Goal: Task Accomplishment & Management: Use online tool/utility

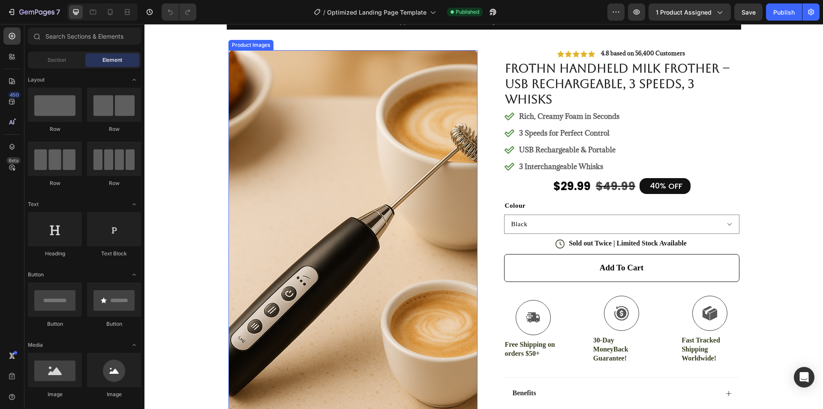
scroll to position [43, 0]
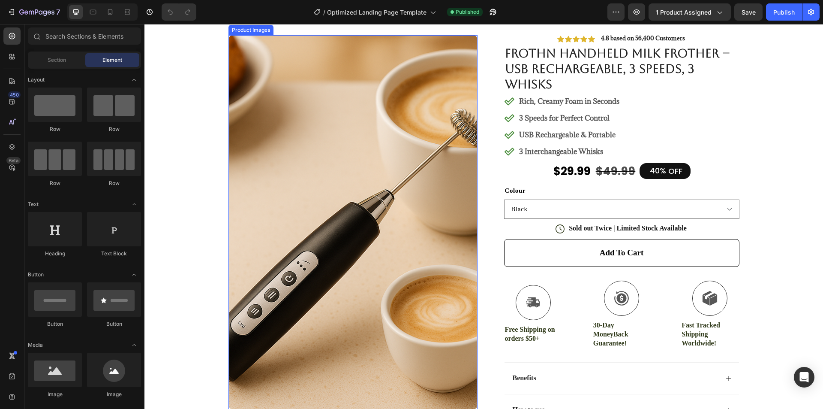
click at [272, 132] on img at bounding box center [353, 222] width 249 height 374
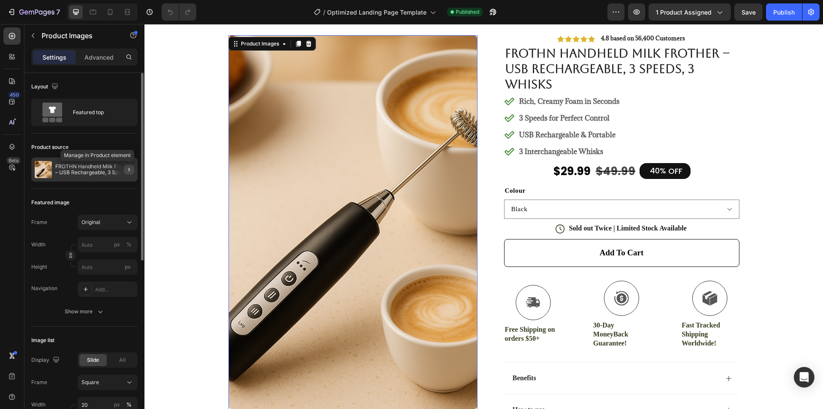
click at [124, 168] on button "button" at bounding box center [129, 169] width 10 height 10
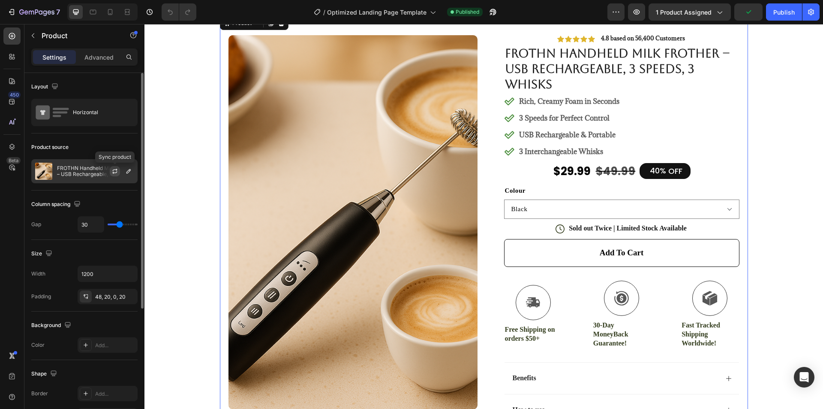
click at [117, 172] on icon "button" at bounding box center [114, 171] width 7 height 7
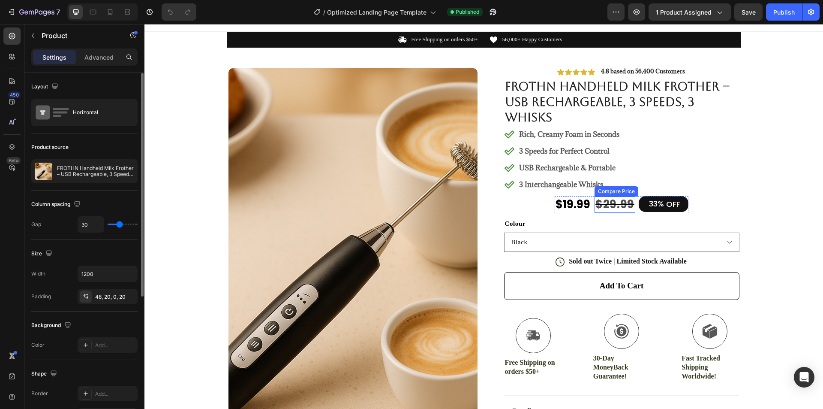
scroll to position [0, 0]
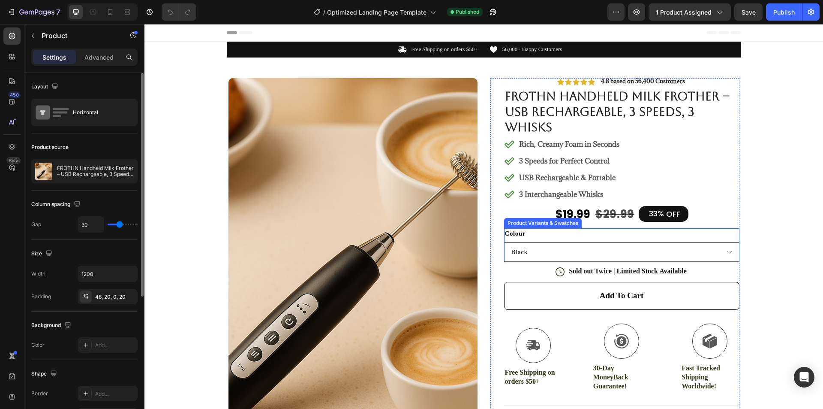
click at [660, 239] on div "Colour Black White" at bounding box center [621, 244] width 235 height 33
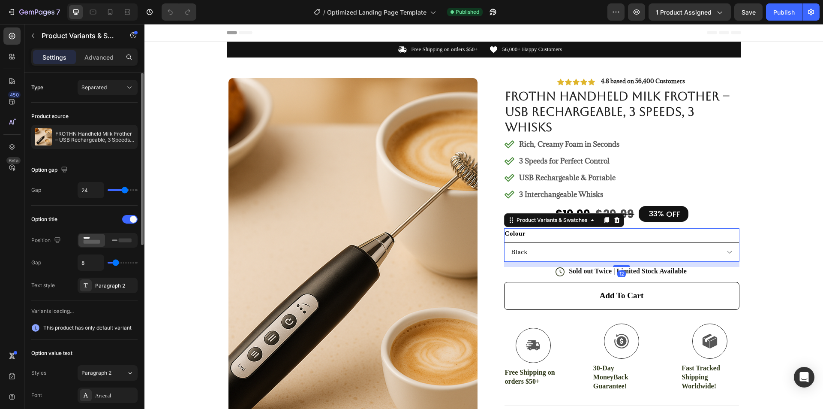
click at [660, 248] on select "Black White" at bounding box center [621, 251] width 235 height 19
click at [682, 251] on select "Black White" at bounding box center [621, 251] width 235 height 19
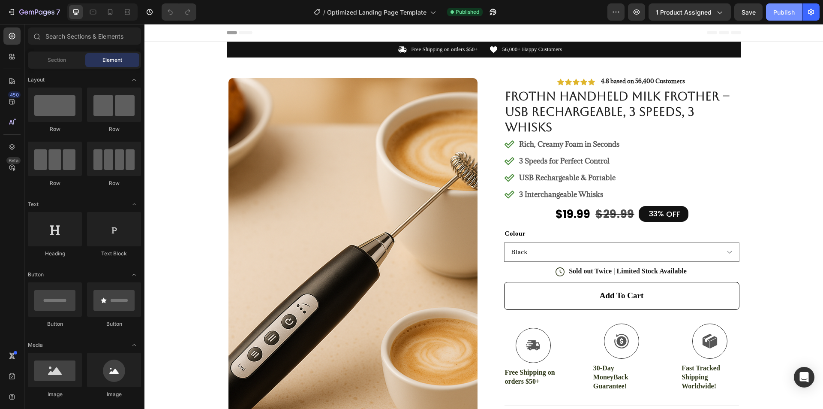
click at [790, 13] on div "Publish" at bounding box center [784, 12] width 21 height 9
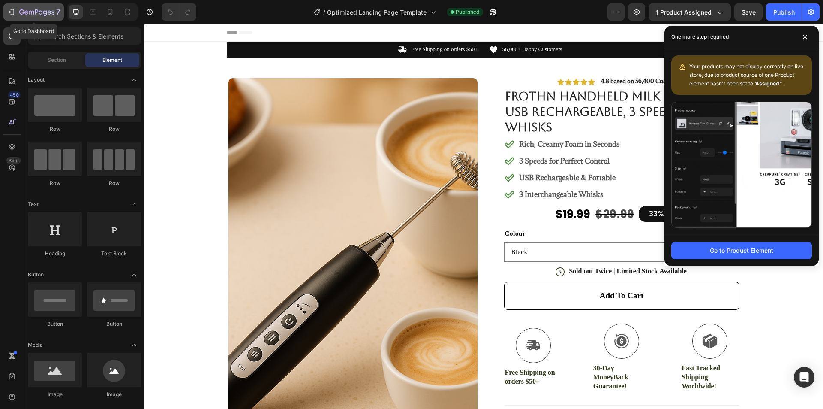
click at [10, 11] on icon "button" at bounding box center [11, 12] width 9 height 9
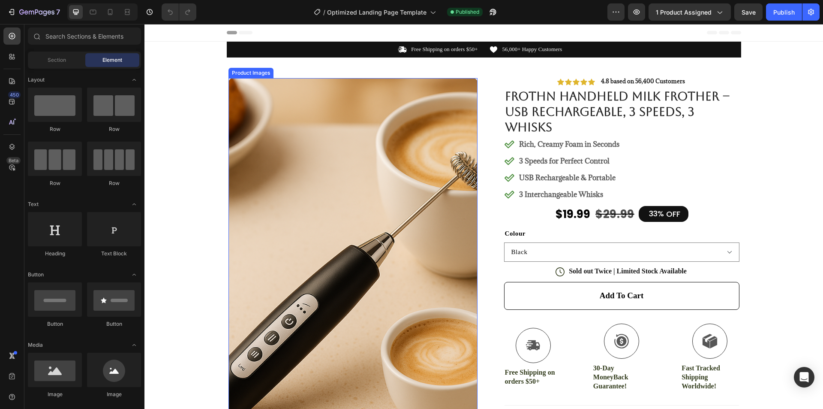
click at [283, 123] on img at bounding box center [353, 265] width 249 height 374
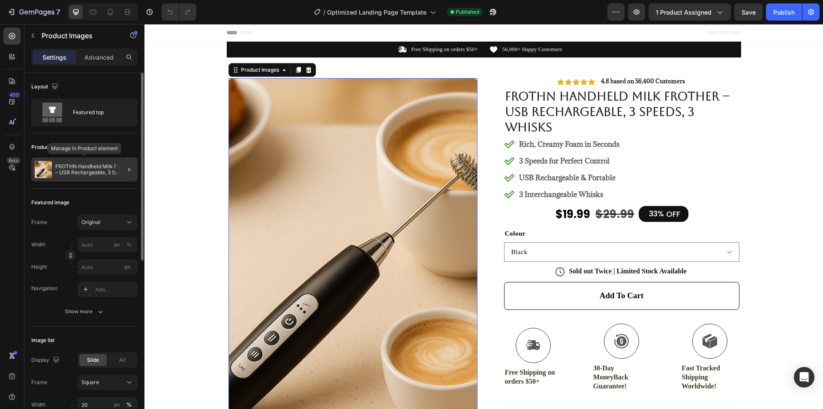
click at [90, 170] on p "FROTHN Handheld Milk Frother – USB Rechargeable, 3 Speeds, 3 Whisks" at bounding box center [94, 169] width 79 height 12
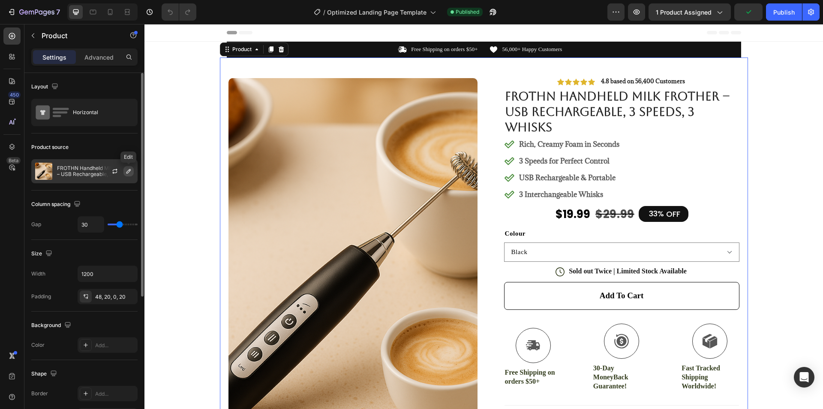
click at [133, 170] on button "button" at bounding box center [129, 171] width 10 height 10
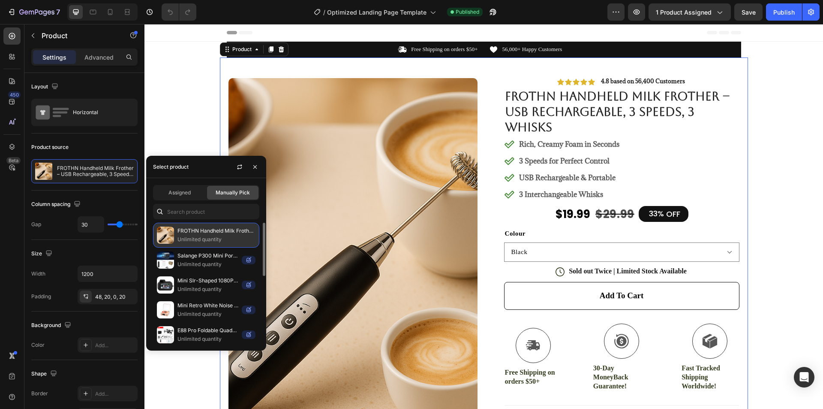
click at [209, 237] on p "Unlimited quantity" at bounding box center [217, 239] width 78 height 9
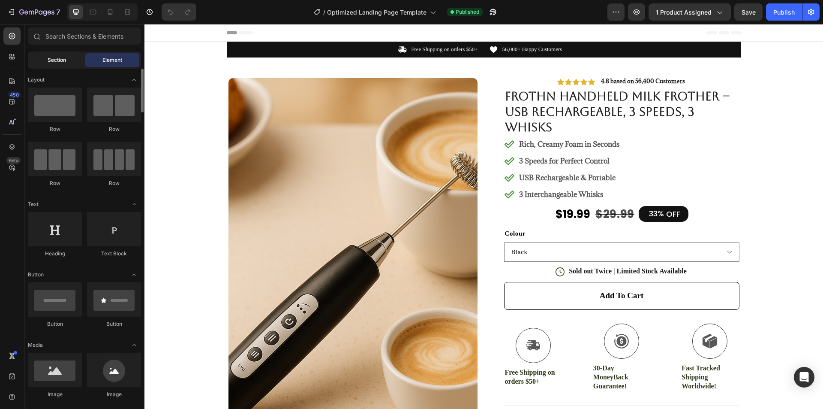
click at [62, 55] on div "Section" at bounding box center [57, 60] width 54 height 14
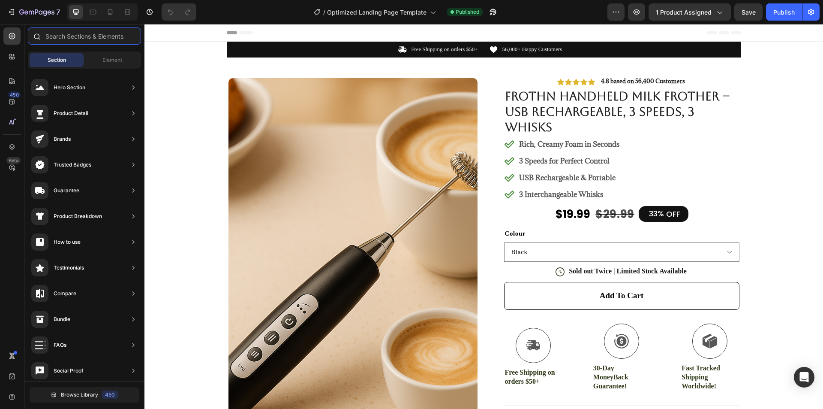
click at [87, 38] on input "text" at bounding box center [84, 35] width 113 height 17
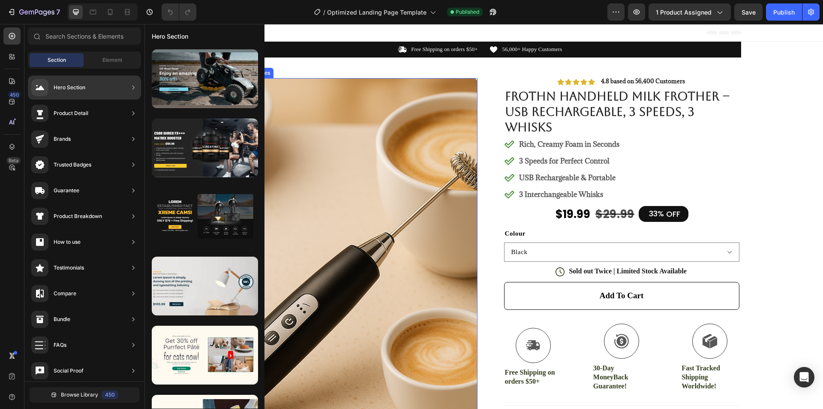
click at [377, 188] on img at bounding box center [353, 265] width 249 height 374
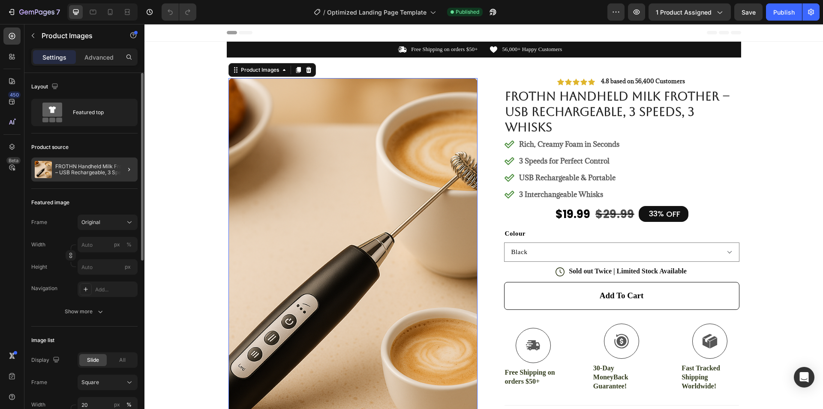
click at [114, 169] on div at bounding box center [126, 169] width 24 height 24
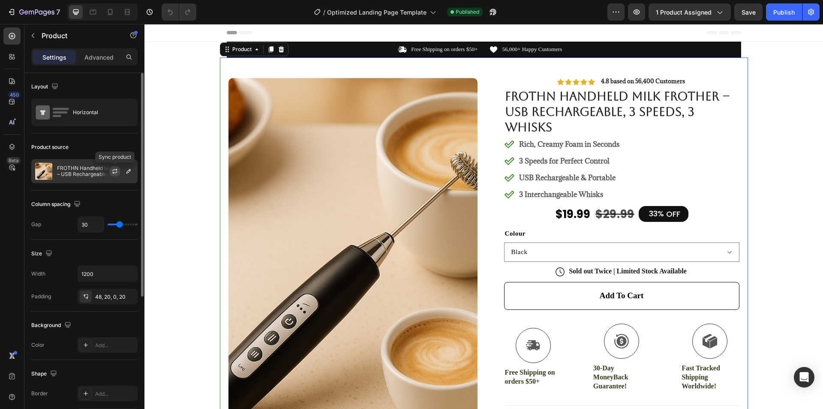
click at [119, 170] on button "button" at bounding box center [115, 171] width 10 height 10
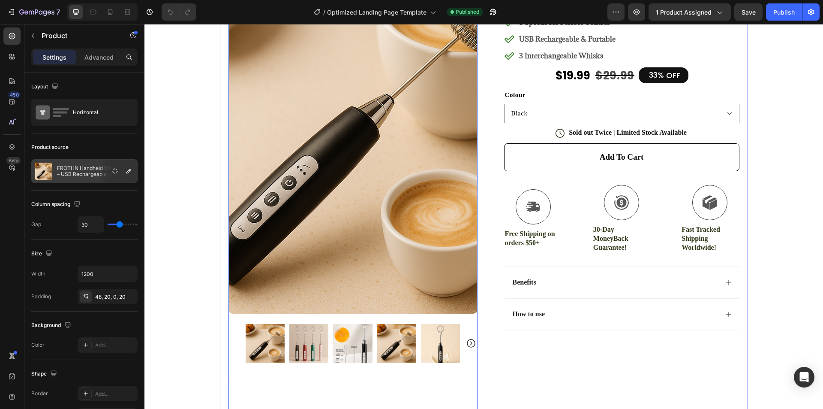
scroll to position [214, 0]
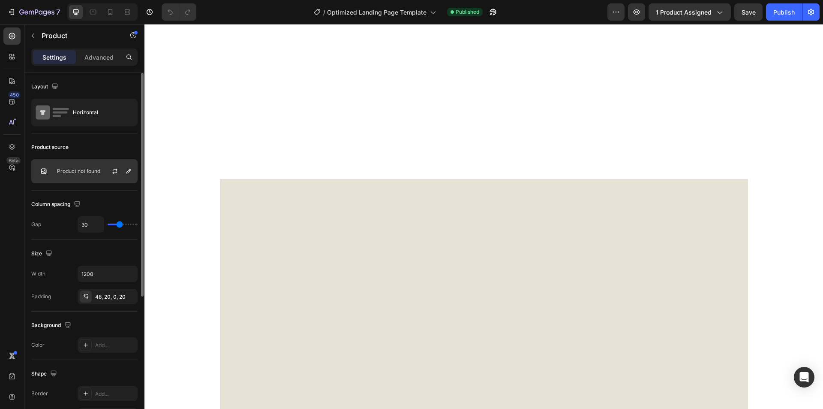
click at [92, 173] on p "Product not found" at bounding box center [78, 171] width 43 height 6
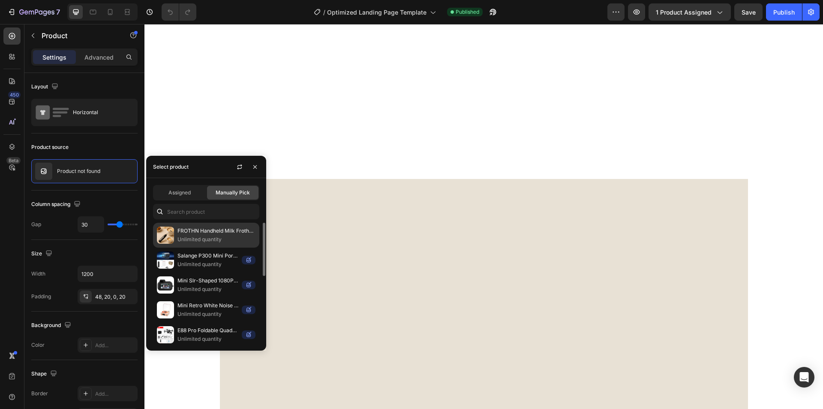
click at [212, 240] on p "Unlimited quantity" at bounding box center [217, 239] width 78 height 9
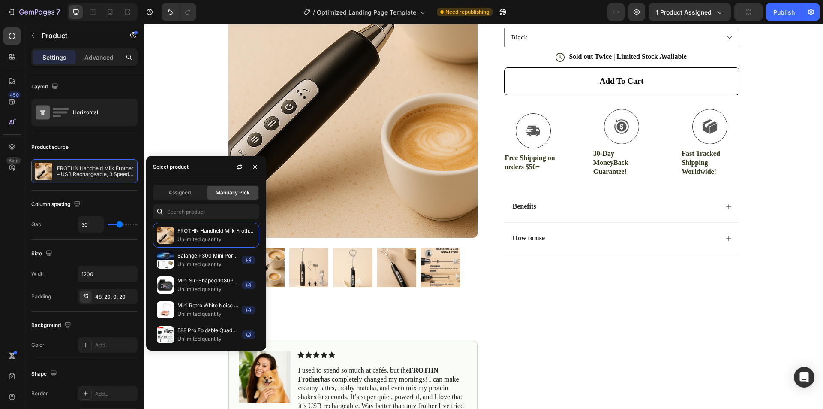
click at [586, 300] on div "Icon Icon Icon Icon Icon Icon List 4.8 based on 56,400 Customers Text Block Row…" at bounding box center [615, 160] width 249 height 593
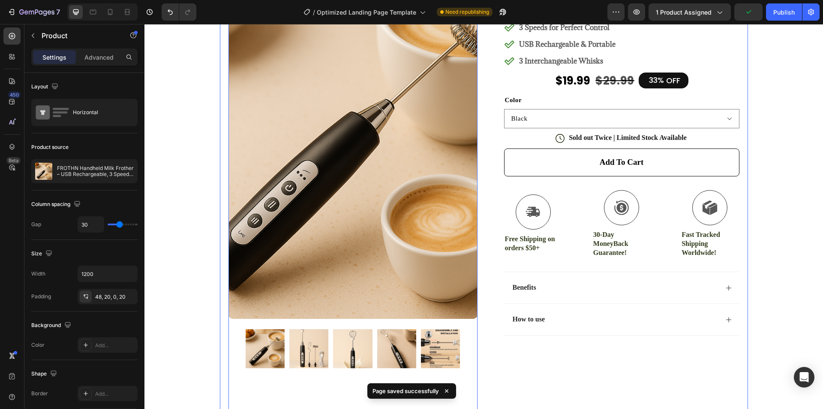
scroll to position [43, 0]
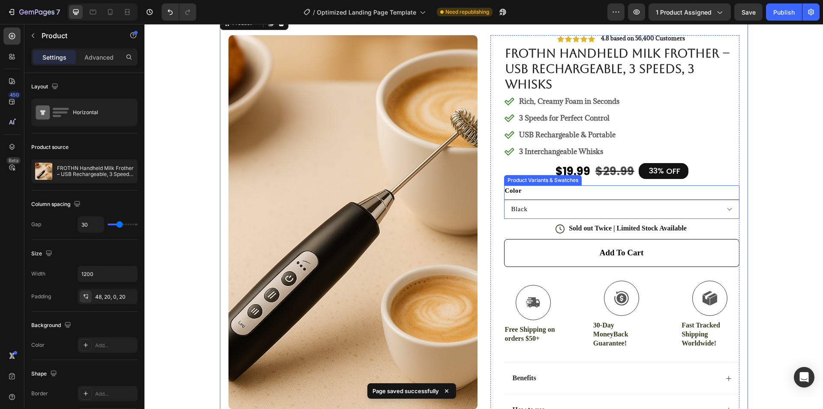
click at [559, 200] on select "Black White" at bounding box center [621, 208] width 235 height 19
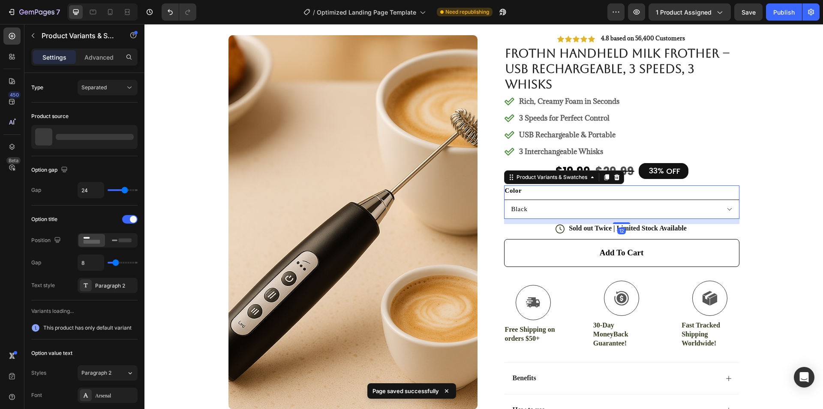
click at [567, 207] on select "Black White" at bounding box center [621, 208] width 235 height 19
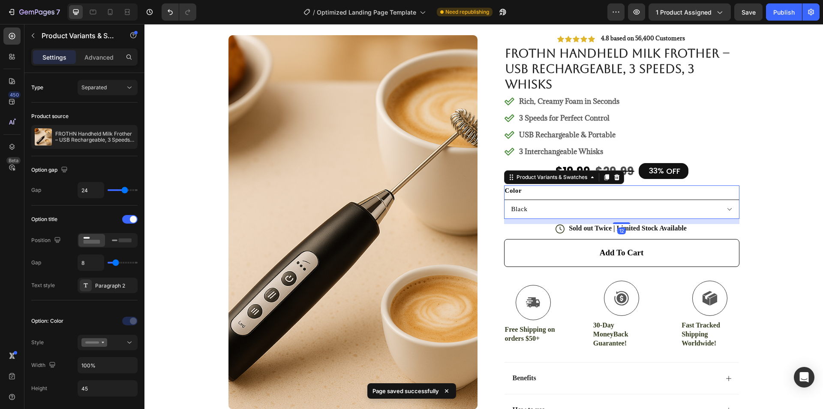
click at [624, 209] on select "Black White" at bounding box center [621, 208] width 235 height 19
click at [624, 210] on select "Black White" at bounding box center [621, 208] width 235 height 19
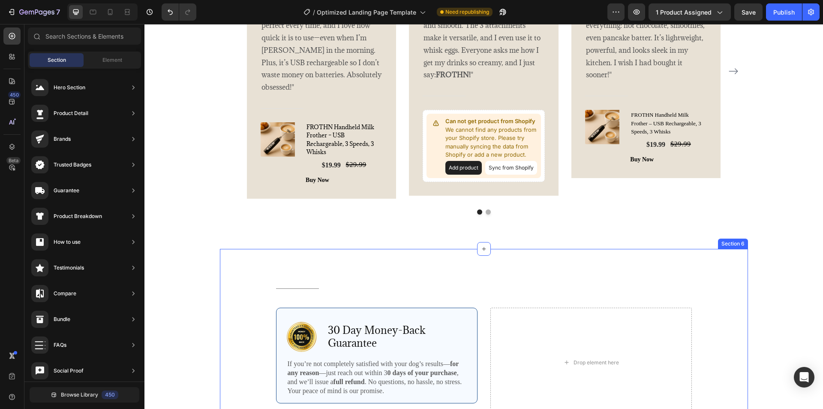
scroll to position [1887, 0]
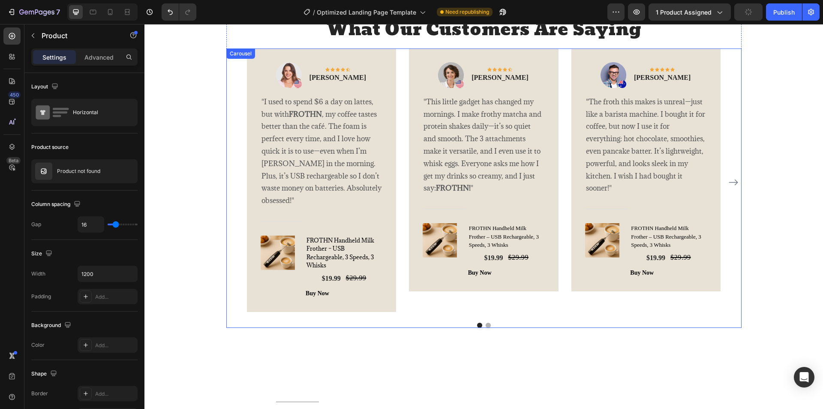
click at [731, 187] on icon "Carousel Next Arrow" at bounding box center [734, 182] width 10 height 10
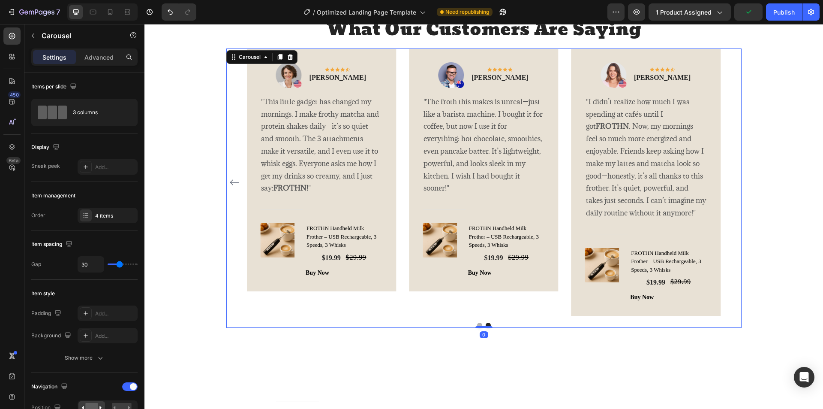
click at [229, 187] on icon "Carousel Back Arrow" at bounding box center [234, 182] width 10 height 10
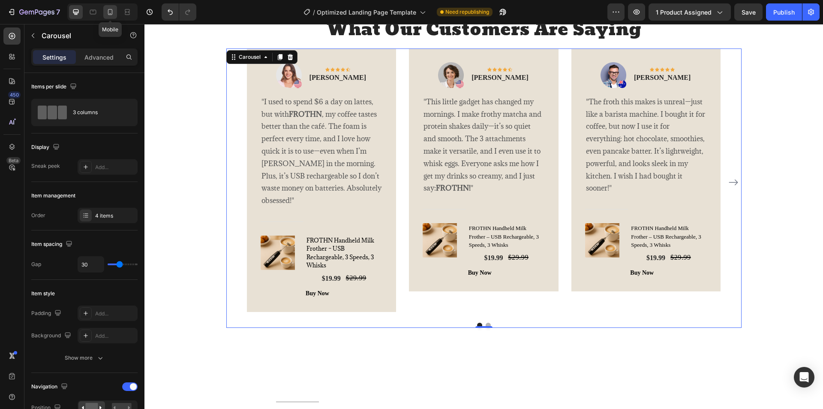
click at [108, 11] on icon at bounding box center [110, 12] width 9 height 9
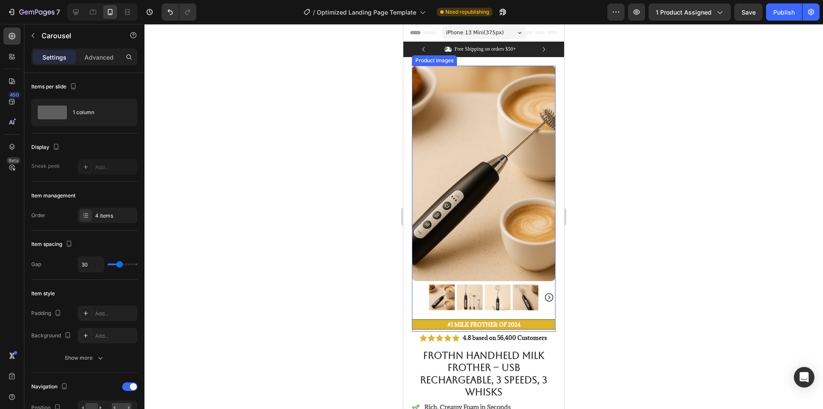
click at [544, 292] on icon "Carousel Next Arrow" at bounding box center [549, 297] width 10 height 10
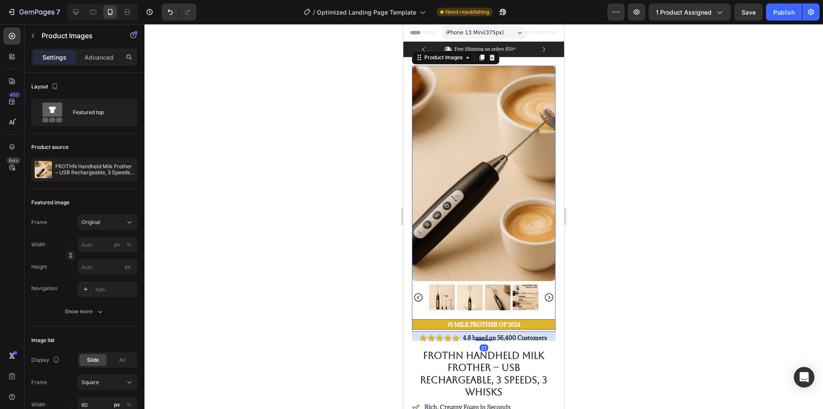
click at [544, 292] on icon "Carousel Next Arrow" at bounding box center [549, 297] width 10 height 10
click at [544, 286] on div at bounding box center [484, 297] width 144 height 26
click at [419, 293] on icon "Carousel Back Arrow" at bounding box center [418, 297] width 9 height 9
click at [417, 292] on icon "Carousel Back Arrow" at bounding box center [418, 297] width 10 height 10
click at [545, 292] on icon "Carousel Next Arrow" at bounding box center [549, 297] width 10 height 10
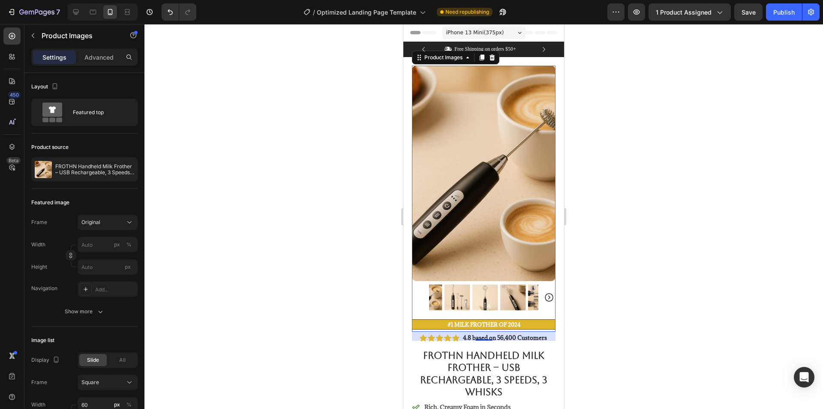
click at [545, 292] on icon "Carousel Next Arrow" at bounding box center [549, 297] width 10 height 10
click at [545, 289] on div at bounding box center [484, 297] width 144 height 26
click at [80, 13] on icon at bounding box center [76, 12] width 9 height 9
type input "20"
type input "11"
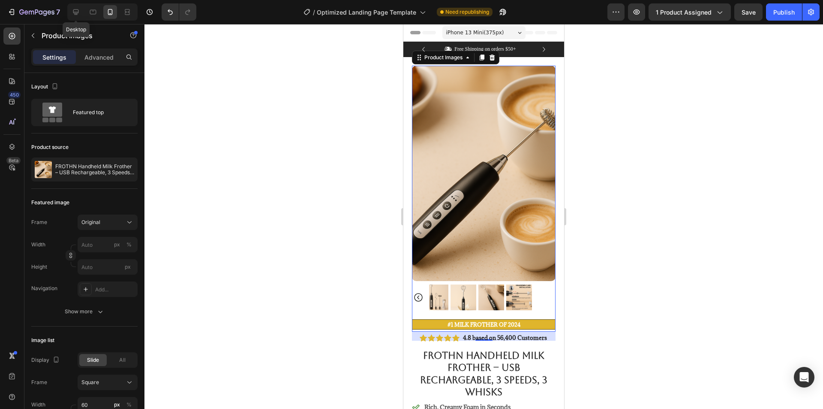
type input "11"
type input "24"
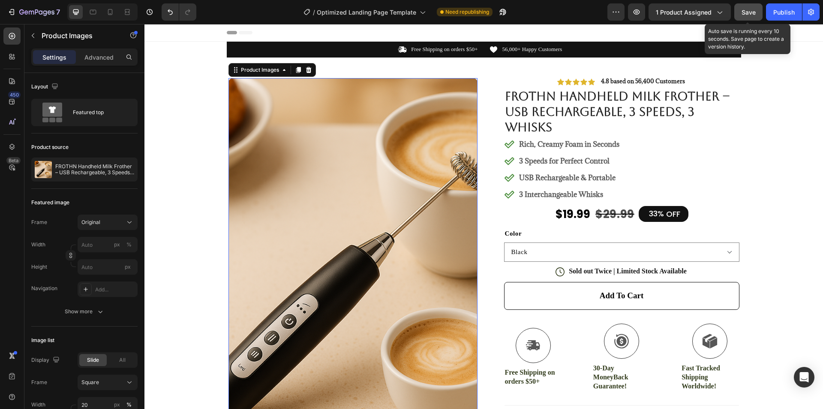
click at [744, 11] on span "Save" at bounding box center [749, 12] width 14 height 7
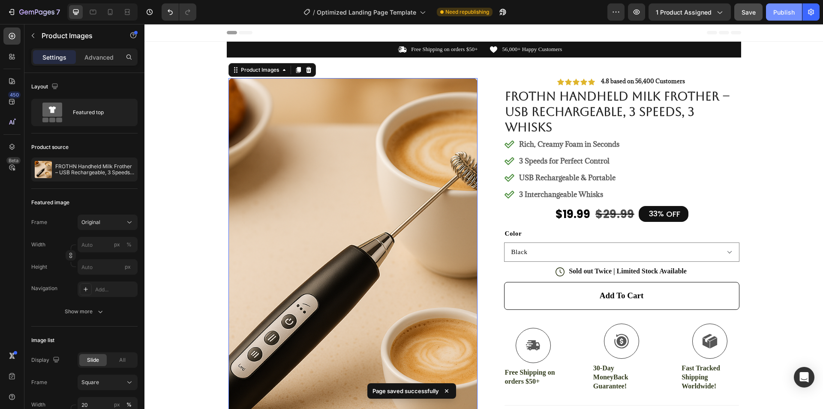
click at [780, 11] on div "Publish" at bounding box center [784, 12] width 21 height 9
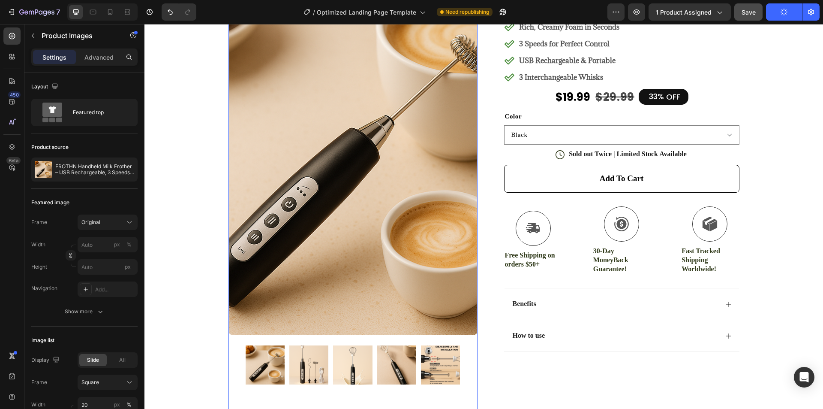
scroll to position [214, 0]
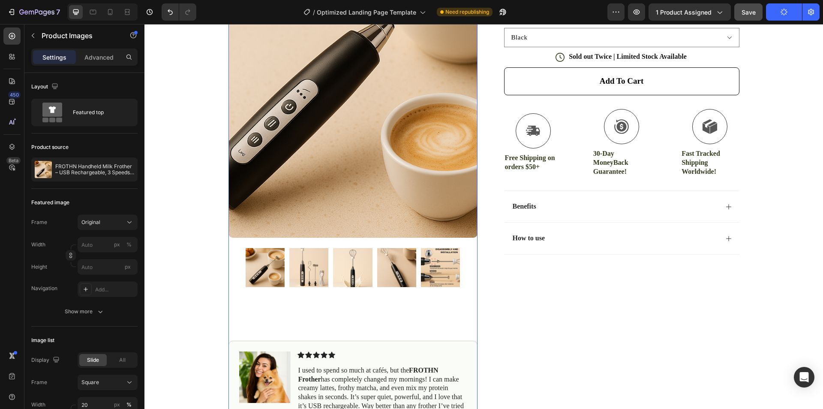
click at [302, 263] on img at bounding box center [308, 267] width 39 height 39
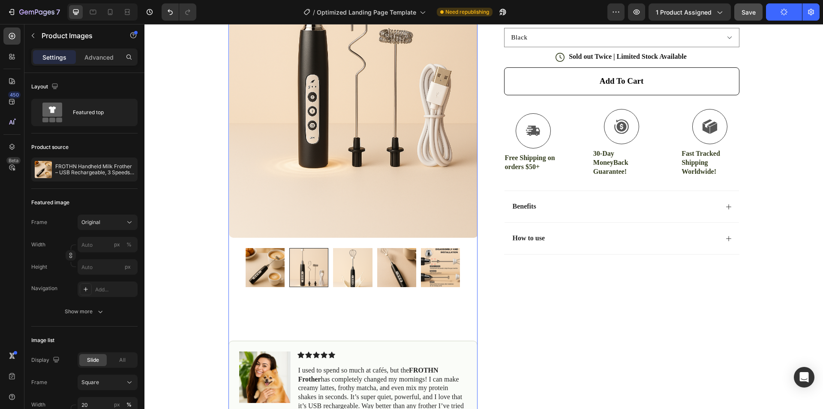
click at [349, 269] on img at bounding box center [352, 267] width 39 height 39
drag, startPoint x: 379, startPoint y: 275, endPoint x: 385, endPoint y: 277, distance: 6.7
click at [379, 275] on img at bounding box center [396, 267] width 39 height 39
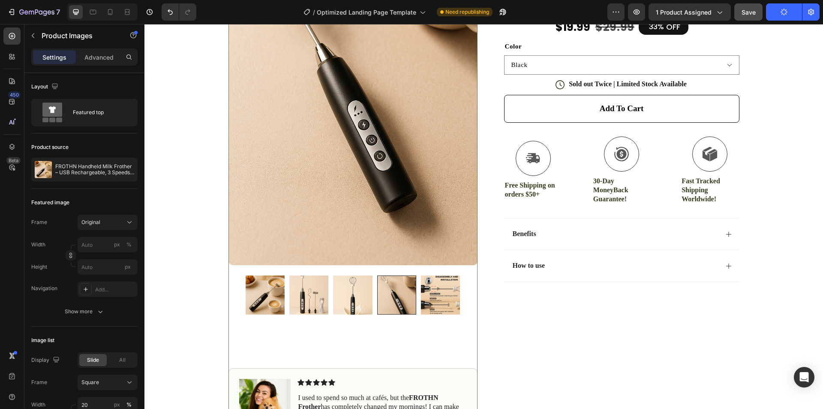
scroll to position [172, 0]
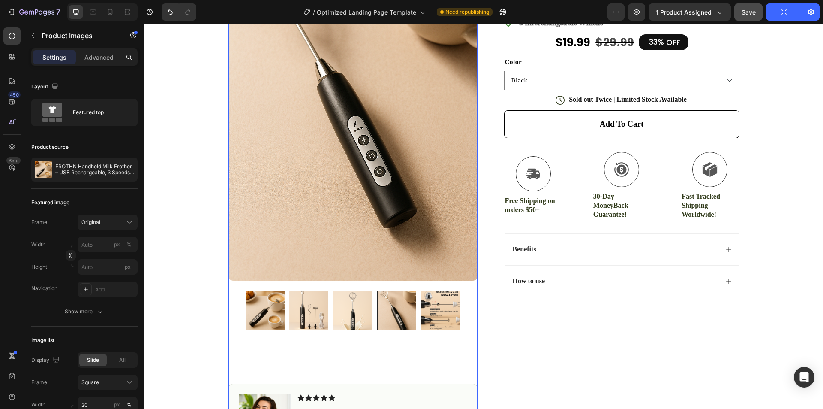
click at [436, 313] on img at bounding box center [440, 310] width 39 height 39
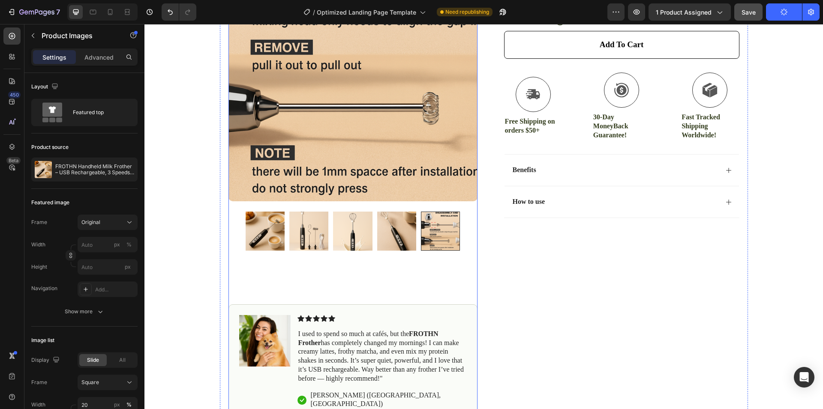
scroll to position [0, 0]
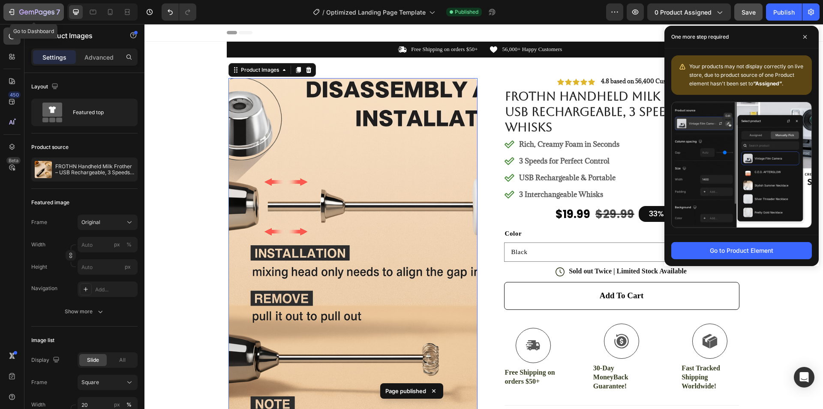
click at [17, 9] on div "7" at bounding box center [33, 12] width 53 height 10
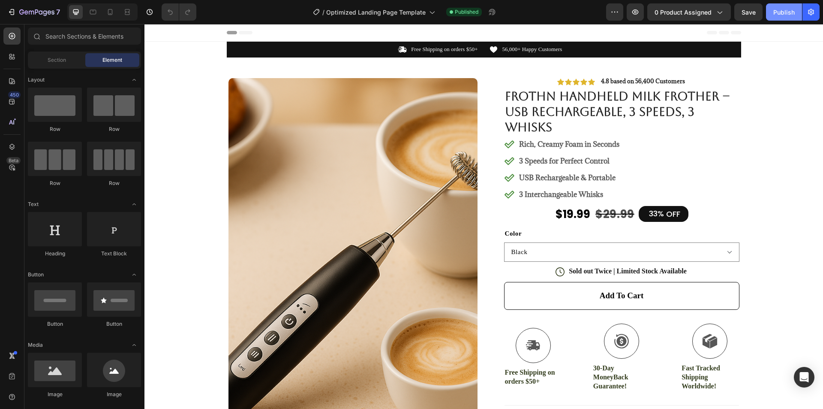
click at [784, 12] on div "Publish" at bounding box center [784, 12] width 21 height 9
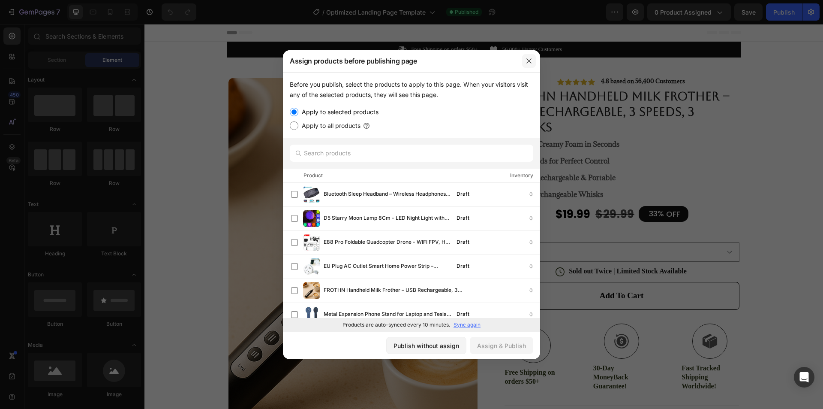
click at [530, 61] on icon "button" at bounding box center [529, 60] width 7 height 7
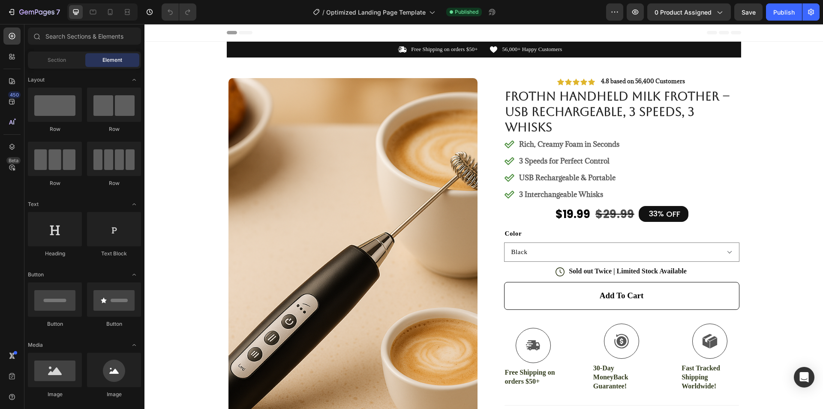
click at [301, 167] on img at bounding box center [353, 265] width 249 height 374
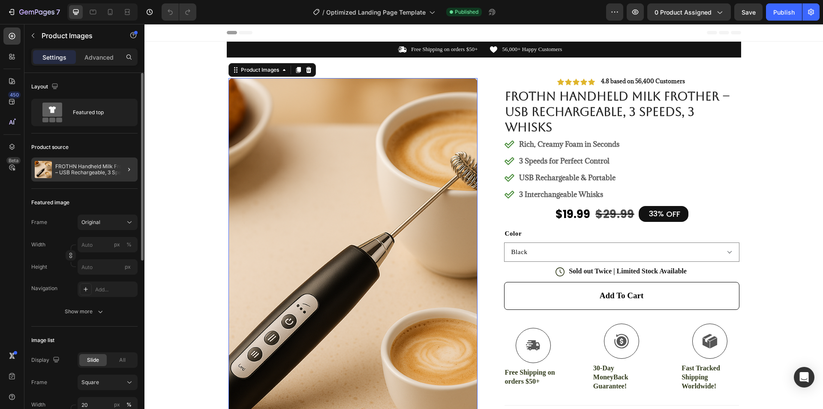
click at [115, 169] on div at bounding box center [126, 169] width 24 height 24
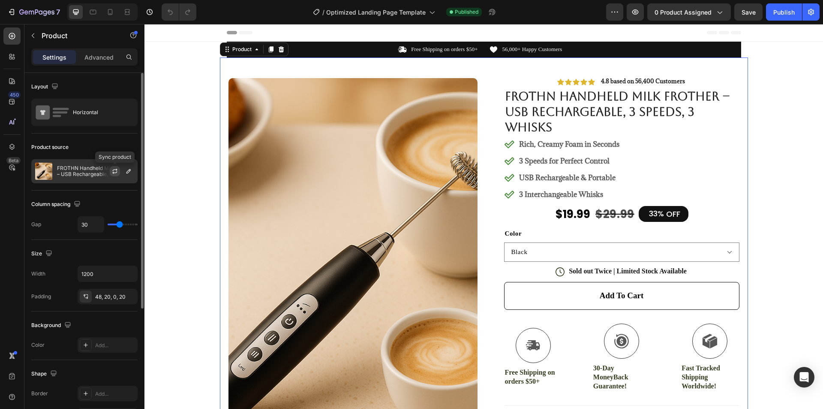
click at [114, 172] on icon "button" at bounding box center [114, 172] width 5 height 3
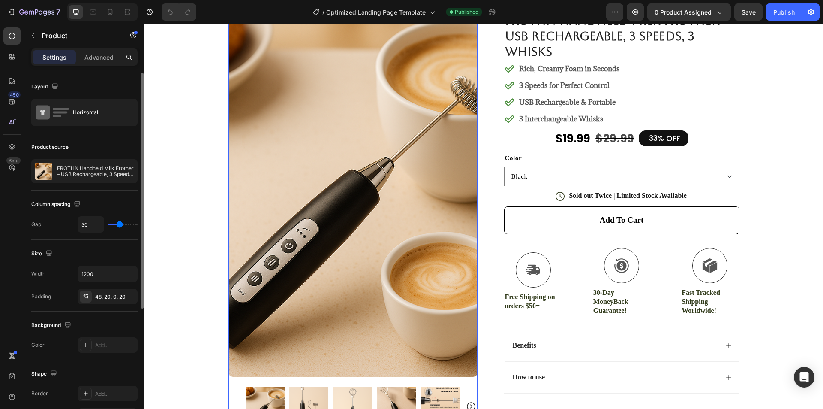
scroll to position [214, 0]
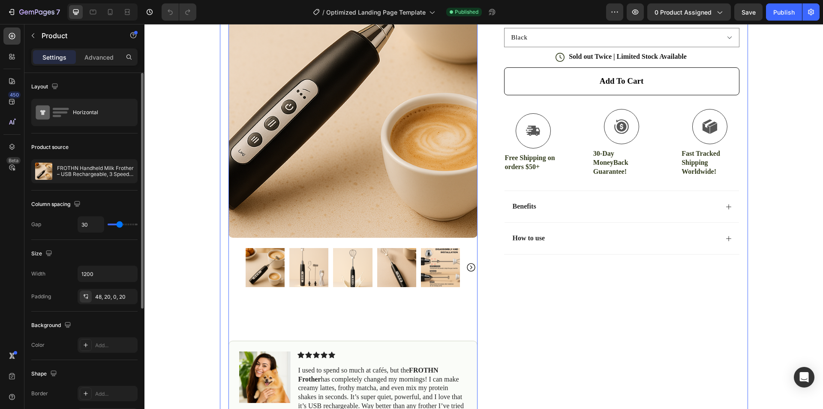
click at [466, 266] on icon "Carousel Next Arrow" at bounding box center [471, 267] width 10 height 10
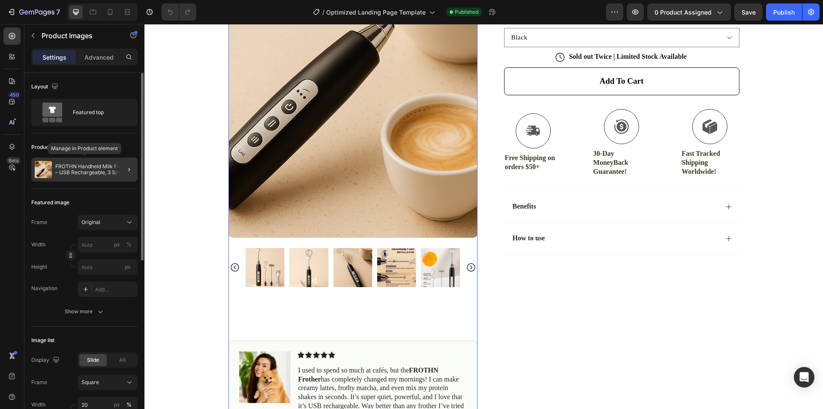
click at [113, 168] on p "FROTHN Handheld Milk Frother – USB Rechargeable, 3 Speeds, 3 Whisks" at bounding box center [94, 169] width 79 height 12
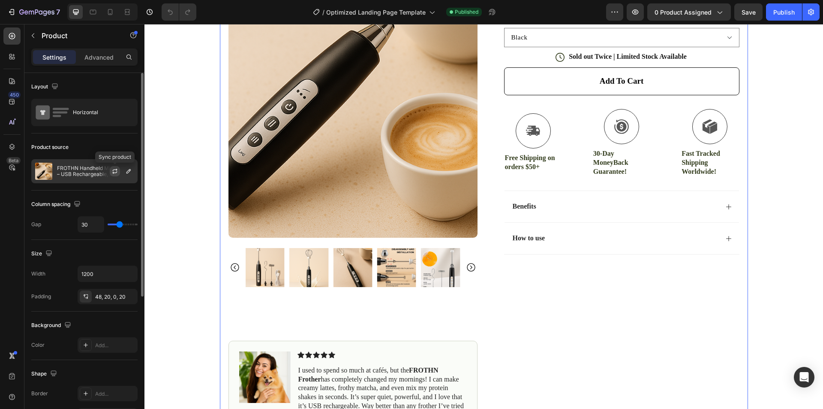
click at [116, 172] on icon "button" at bounding box center [114, 171] width 7 height 7
click at [439, 268] on img at bounding box center [440, 267] width 39 height 39
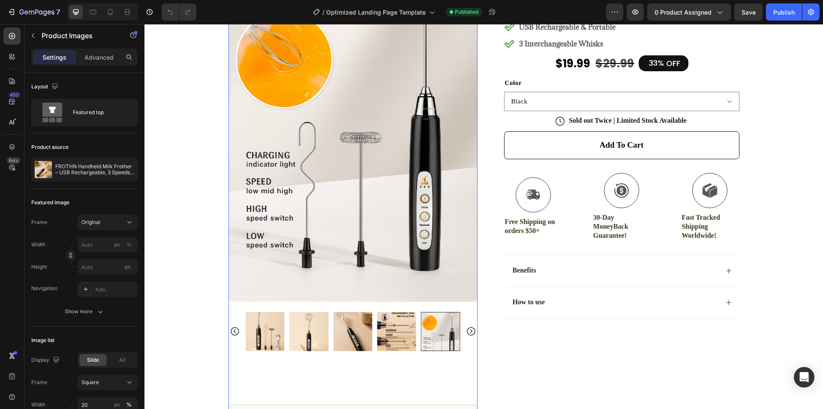
scroll to position [172, 0]
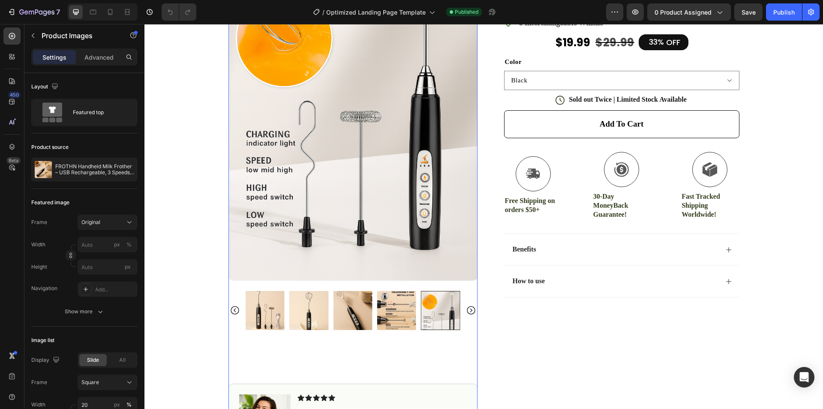
click at [467, 311] on icon "Carousel Next Arrow" at bounding box center [471, 310] width 10 height 10
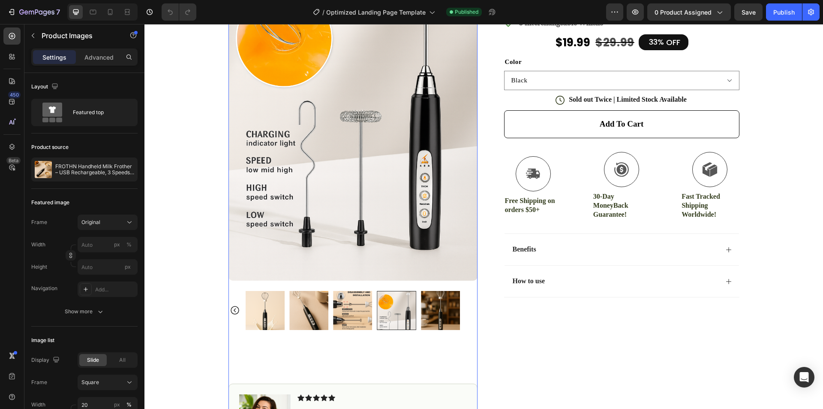
click at [437, 312] on img at bounding box center [440, 310] width 39 height 39
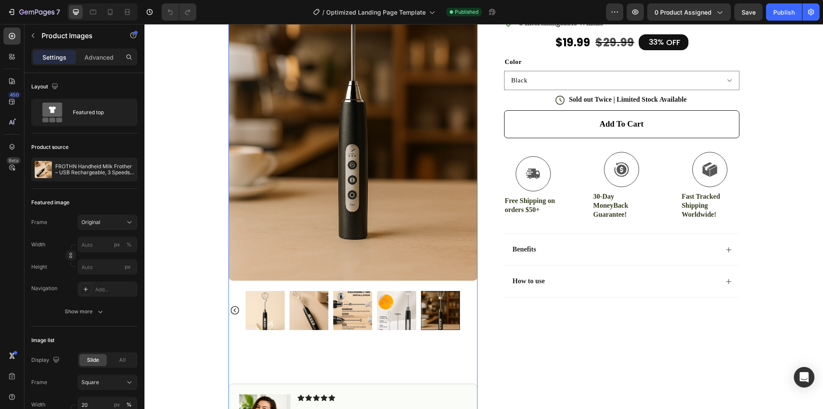
click at [399, 310] on img at bounding box center [396, 310] width 39 height 39
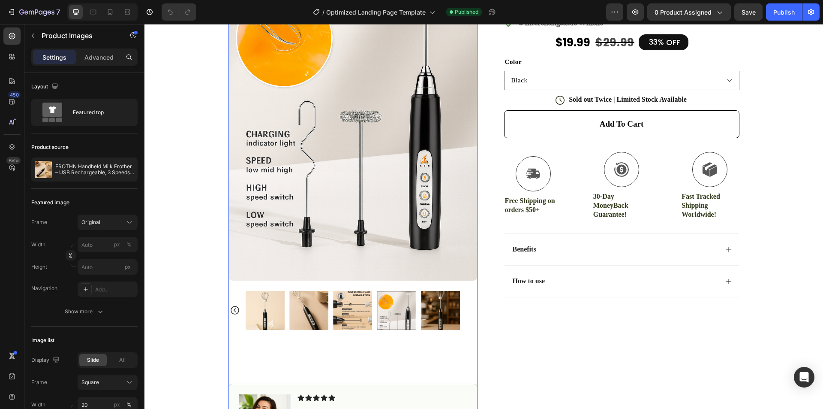
click at [437, 299] on img at bounding box center [440, 310] width 39 height 39
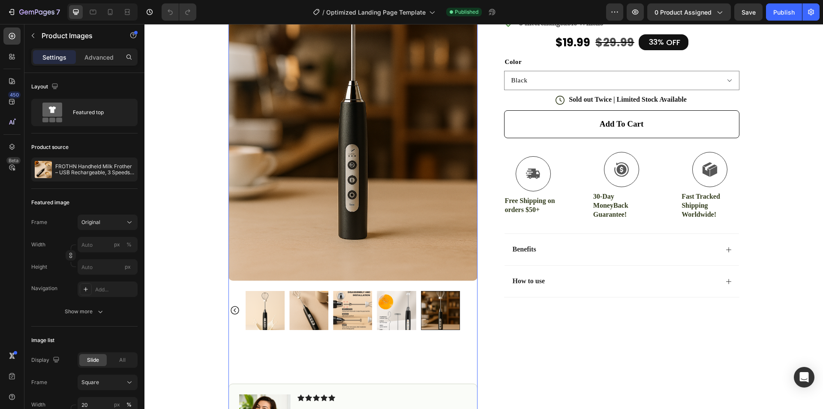
click at [353, 304] on img at bounding box center [352, 310] width 39 height 39
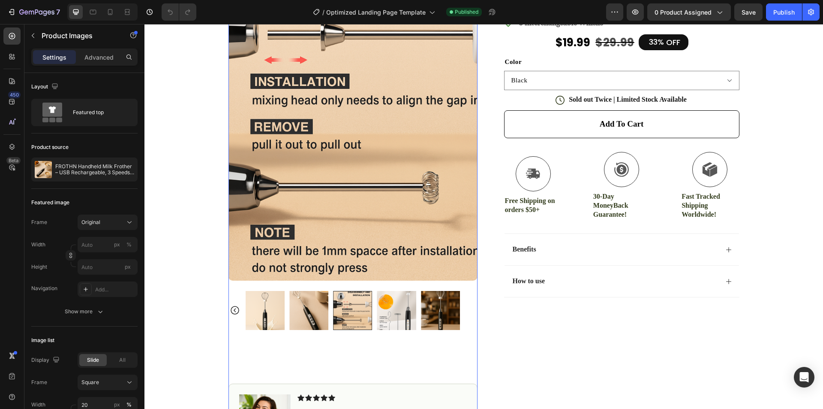
click at [391, 310] on img at bounding box center [396, 310] width 39 height 39
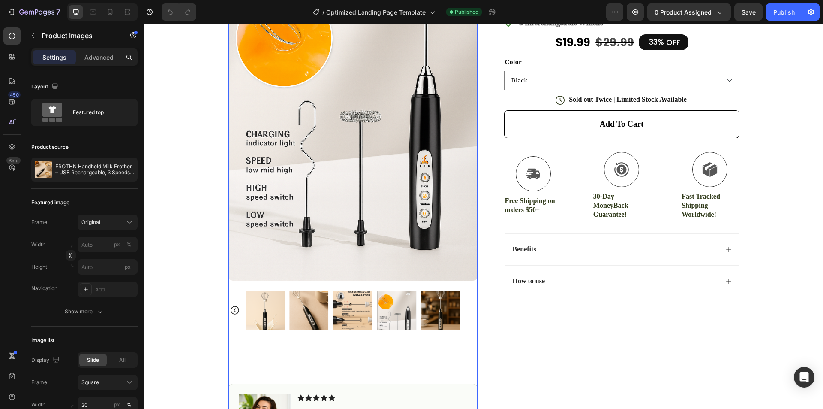
click at [434, 313] on img at bounding box center [440, 310] width 39 height 39
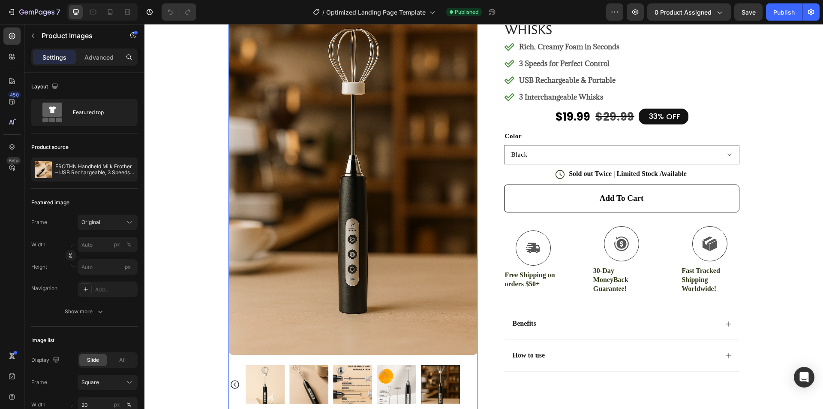
scroll to position [0, 0]
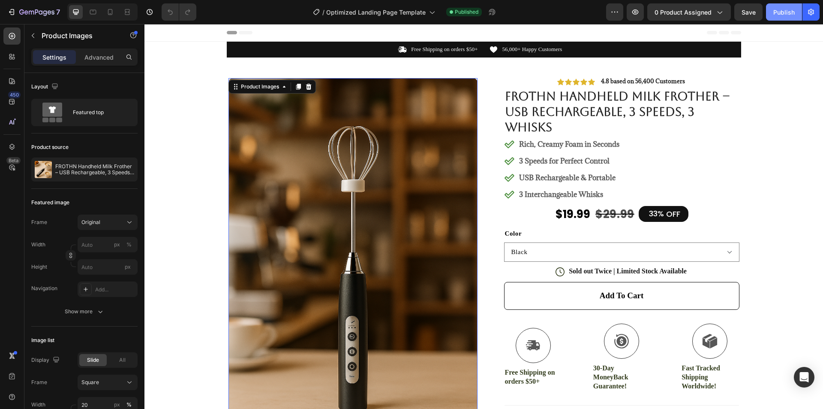
click at [779, 16] on div "Publish" at bounding box center [784, 12] width 21 height 9
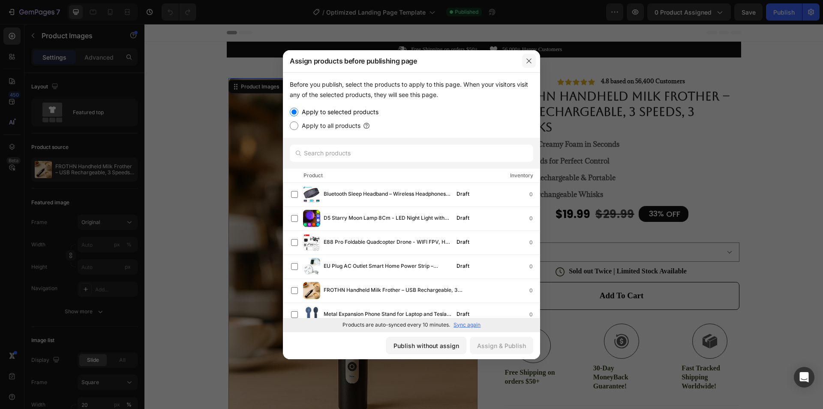
click at [527, 61] on icon "button" at bounding box center [529, 60] width 7 height 7
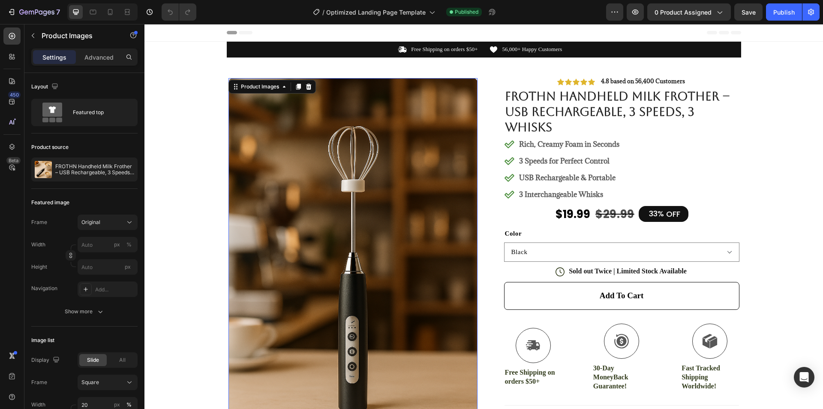
click at [398, 173] on img at bounding box center [353, 265] width 249 height 374
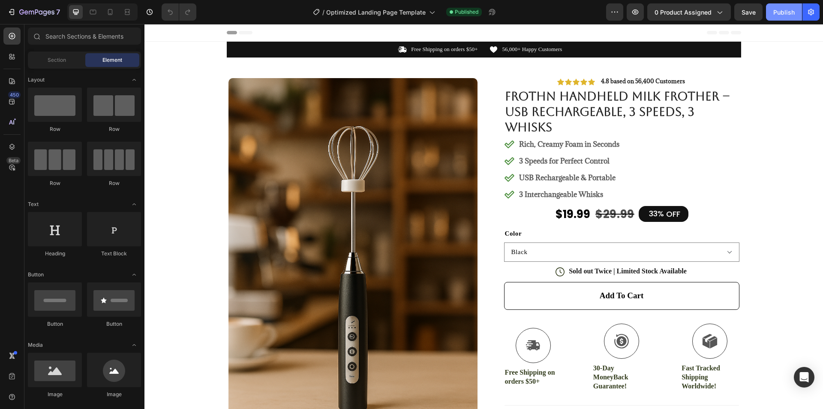
click at [785, 16] on div "Publish" at bounding box center [784, 12] width 21 height 9
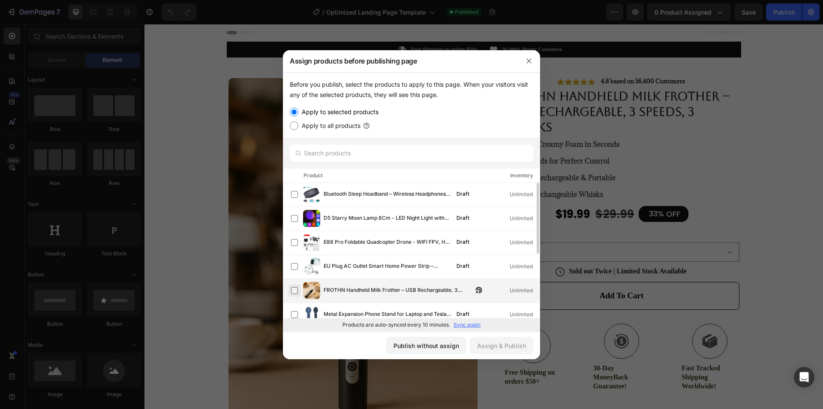
click at [293, 292] on label at bounding box center [294, 290] width 7 height 7
click at [490, 348] on div "Assign & Publish" at bounding box center [501, 345] width 49 height 9
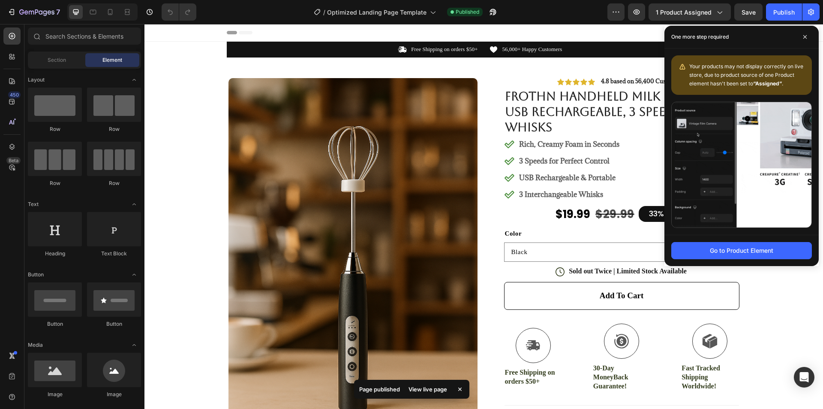
drag, startPoint x: 766, startPoint y: 317, endPoint x: 827, endPoint y: 208, distance: 124.4
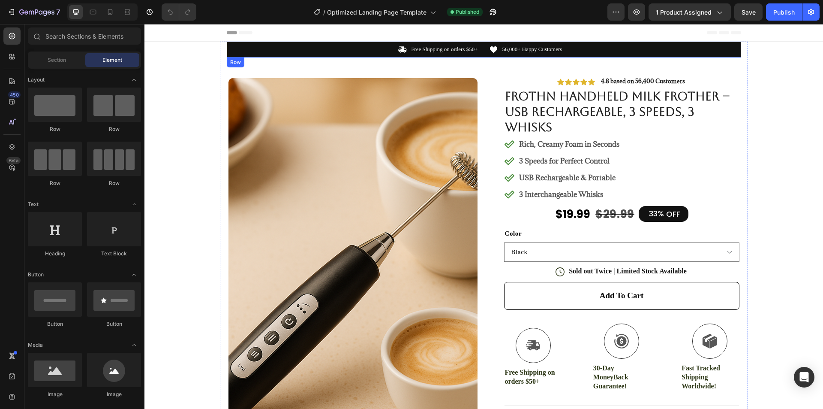
click at [449, 54] on div "Icon Free Shipping on orders $50+ Text Block Row Icon 56,000+ Happy Customers T…" at bounding box center [484, 50] width 515 height 16
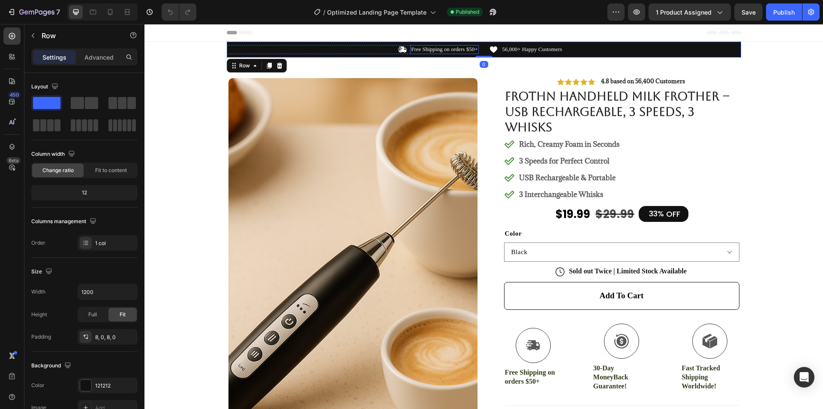
click at [462, 49] on p "Free Shipping on orders $50+" at bounding box center [444, 49] width 66 height 7
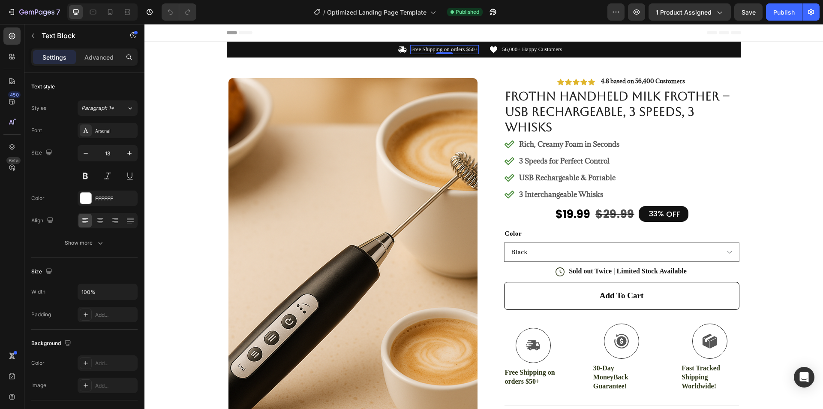
click at [470, 49] on p "Free Shipping on orders $50+" at bounding box center [444, 49] width 66 height 7
click at [470, 50] on p "Free Shipping on orders $50+" at bounding box center [444, 49] width 66 height 7
click at [471, 49] on p "Free Shipping on orders $50+" at bounding box center [444, 49] width 66 height 7
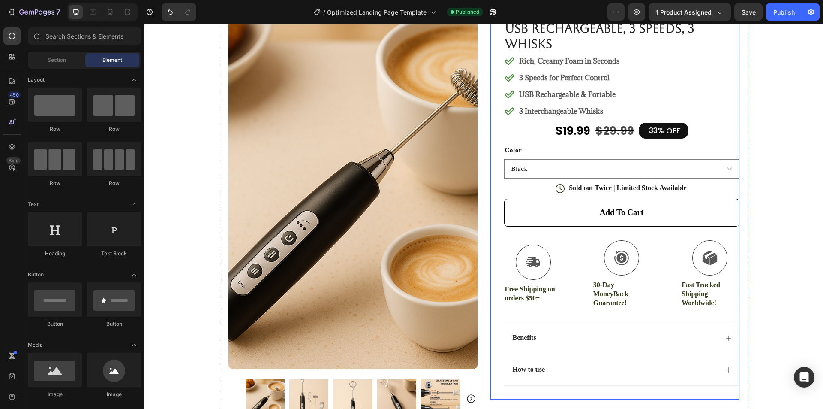
scroll to position [86, 0]
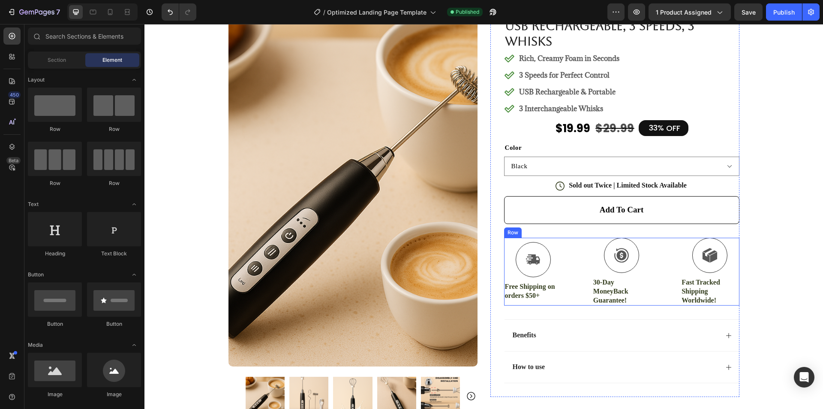
click at [530, 293] on p "Free Shipping on orders $50+" at bounding box center [533, 291] width 57 height 18
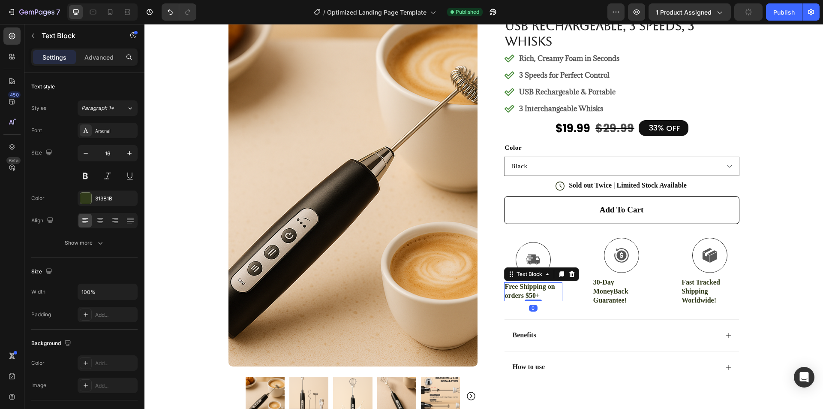
click at [533, 294] on p "Free Shipping on orders $50+" at bounding box center [533, 291] width 57 height 18
drag, startPoint x: 785, startPoint y: 151, endPoint x: 773, endPoint y: 100, distance: 52.0
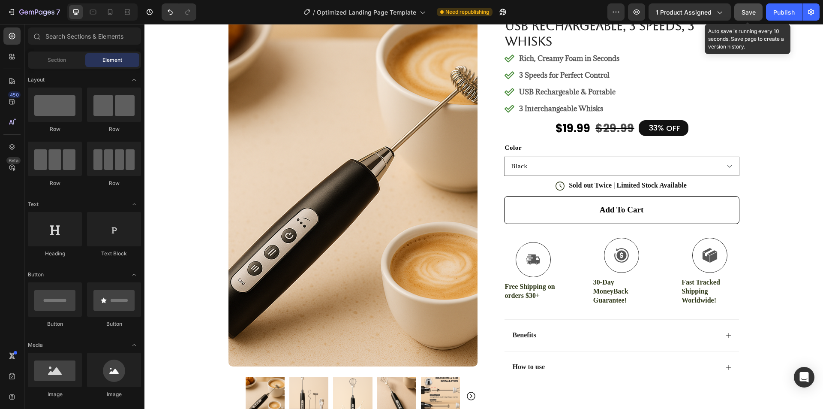
click at [750, 15] on span "Save" at bounding box center [749, 12] width 14 height 7
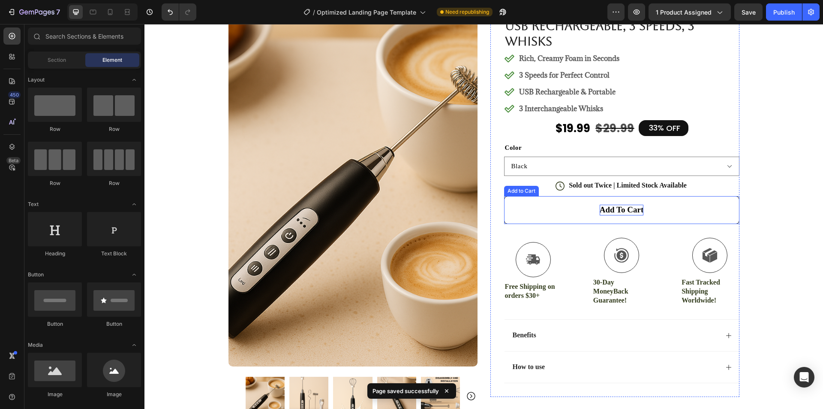
click at [629, 211] on div "Add to cart" at bounding box center [622, 210] width 44 height 11
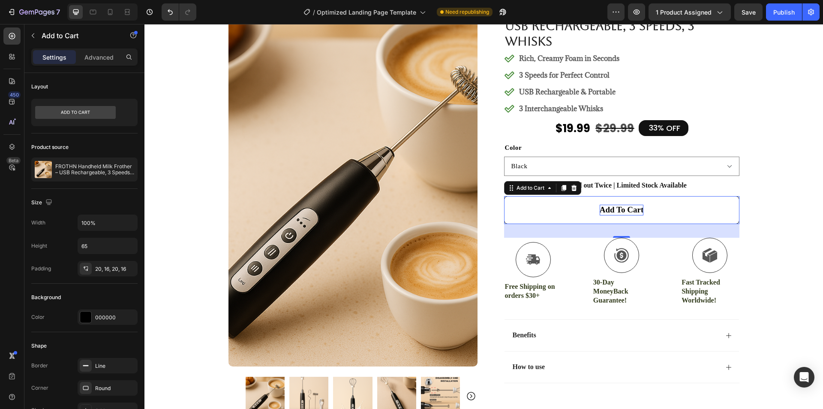
click at [630, 211] on div "Add to cart" at bounding box center [622, 210] width 44 height 11
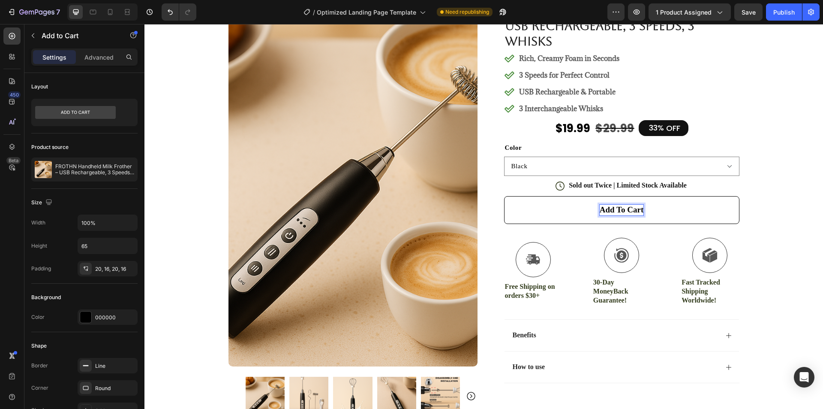
click at [682, 211] on button "Add to cart" at bounding box center [621, 210] width 235 height 28
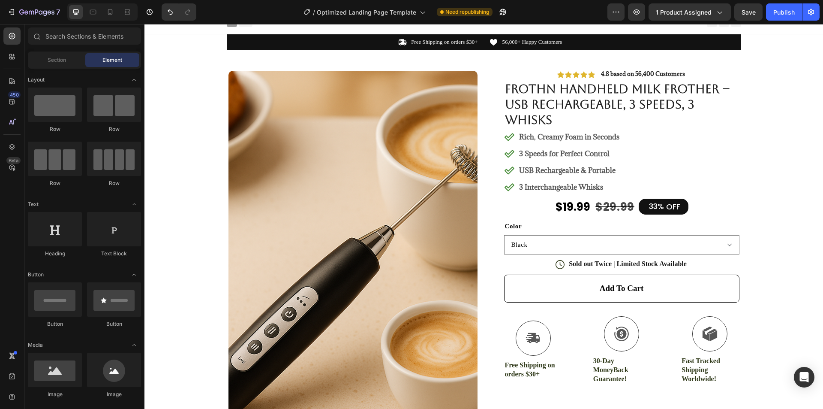
scroll to position [0, 0]
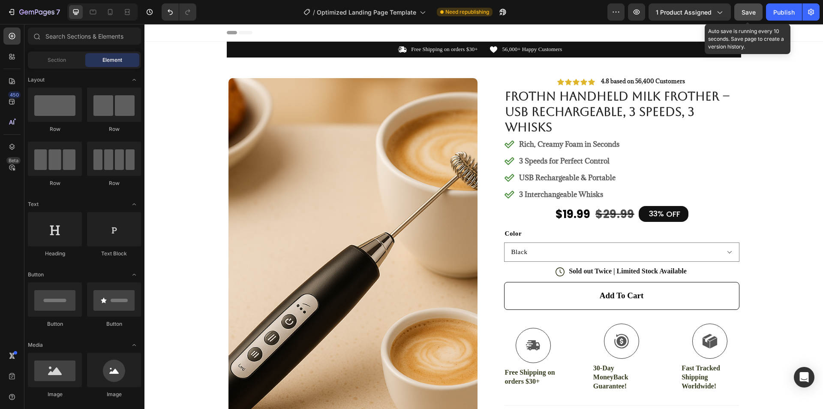
click at [755, 18] on button "Save" at bounding box center [749, 11] width 28 height 17
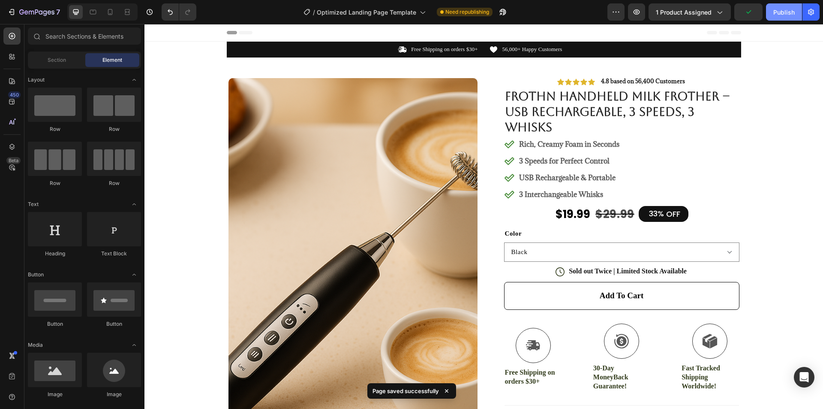
click at [777, 13] on div "Publish" at bounding box center [784, 12] width 21 height 9
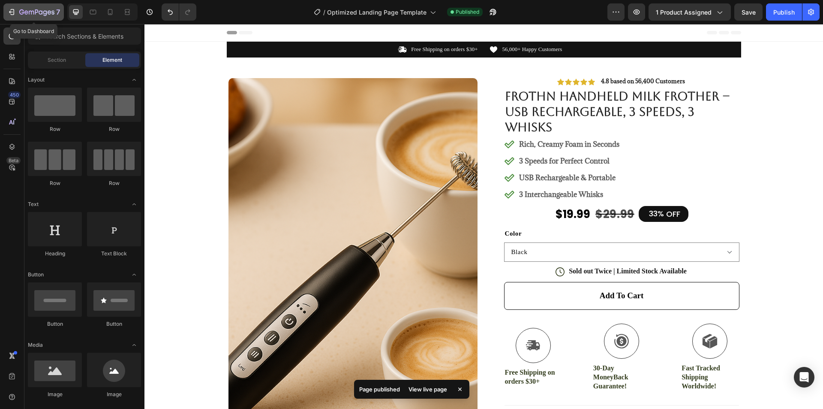
click at [36, 10] on icon "button" at bounding box center [36, 11] width 3 height 5
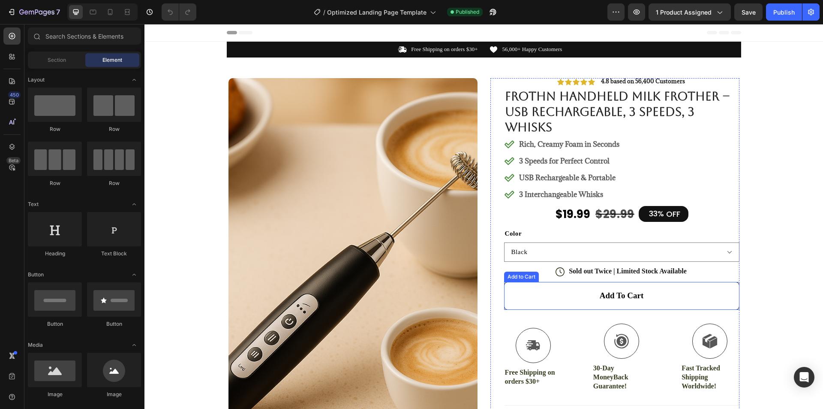
click at [597, 286] on button "Add to cart" at bounding box center [621, 296] width 235 height 28
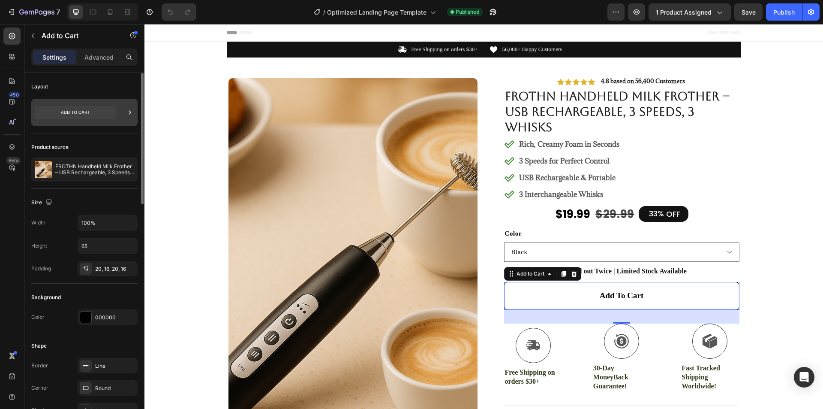
click at [121, 110] on div at bounding box center [84, 112] width 106 height 27
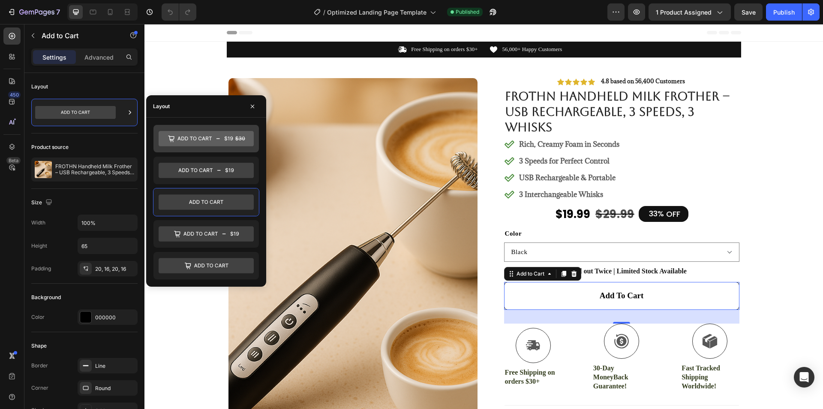
click at [205, 136] on icon at bounding box center [206, 138] width 95 height 15
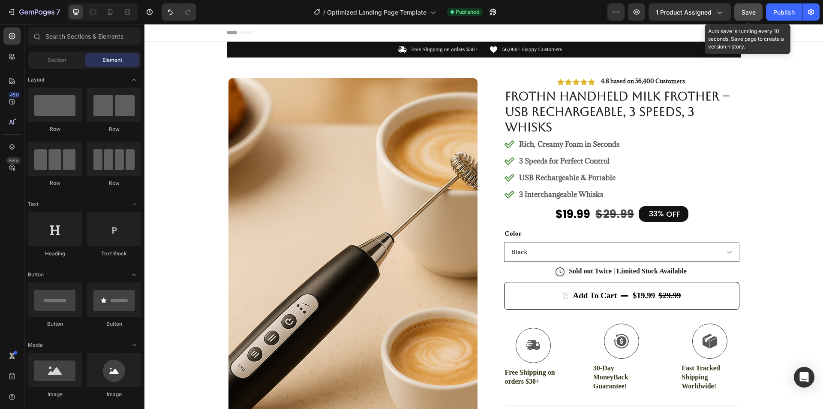
click at [751, 11] on span "Save" at bounding box center [749, 12] width 14 height 7
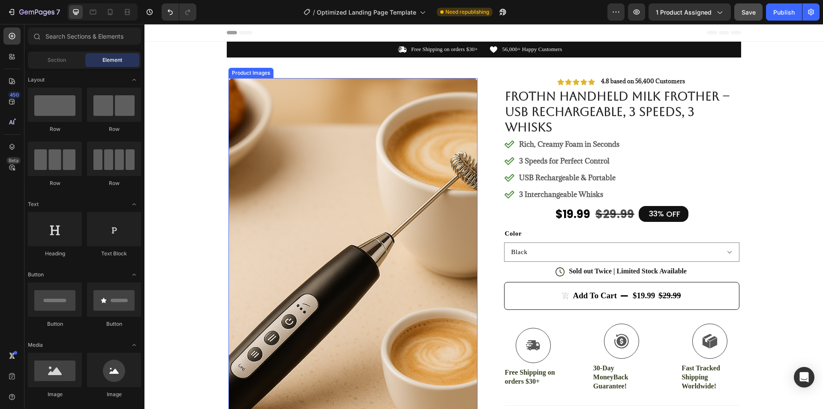
click at [376, 171] on img at bounding box center [353, 265] width 249 height 374
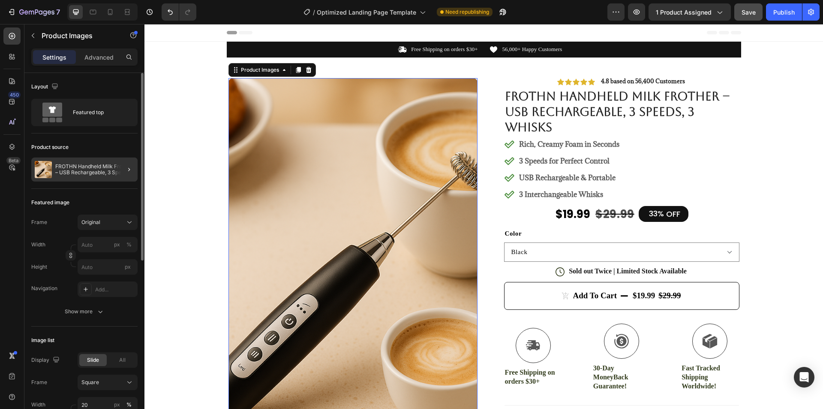
click at [114, 169] on div at bounding box center [126, 169] width 24 height 24
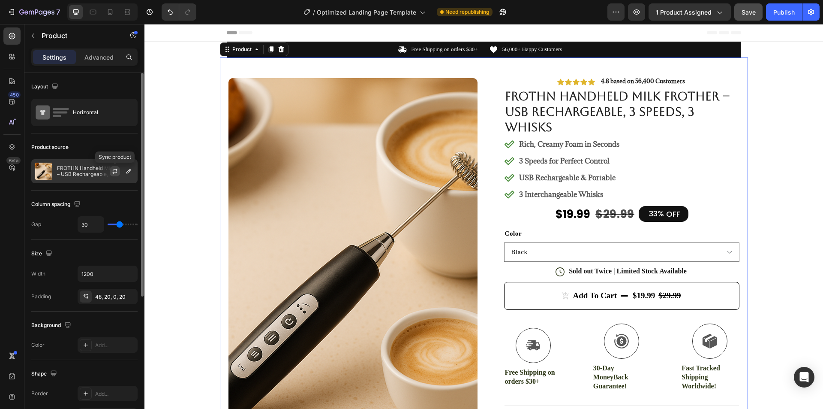
click at [114, 172] on icon "button" at bounding box center [114, 172] width 5 height 3
click at [113, 171] on icon "button" at bounding box center [114, 171] width 7 height 7
click at [786, 15] on div "Publish" at bounding box center [784, 12] width 21 height 9
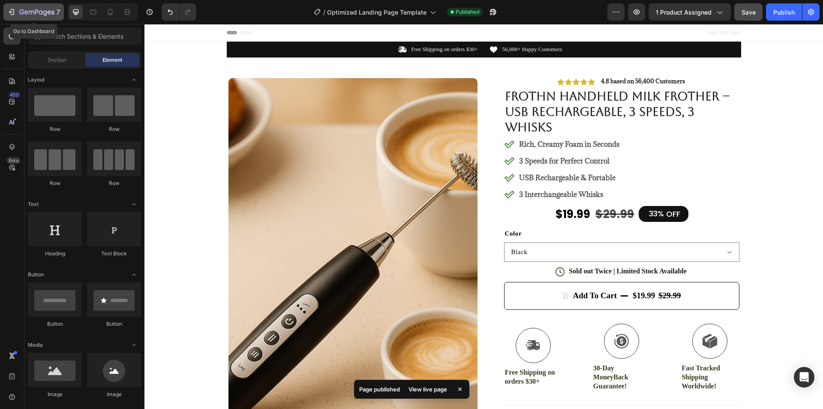
click at [15, 9] on icon "button" at bounding box center [11, 12] width 9 height 9
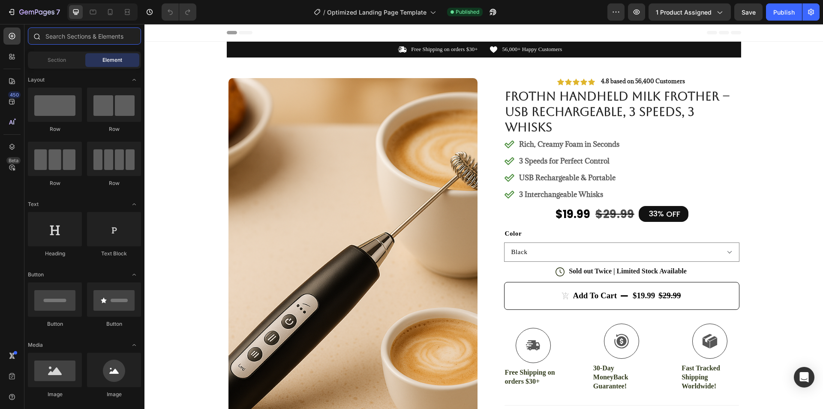
click at [75, 36] on input "text" at bounding box center [84, 35] width 113 height 17
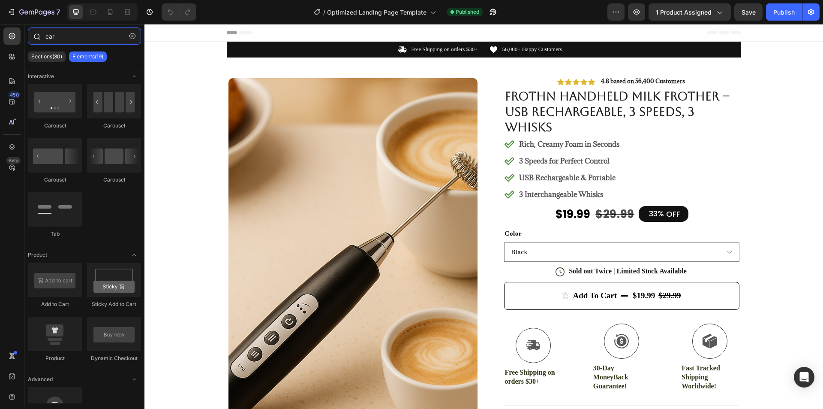
type input "cart"
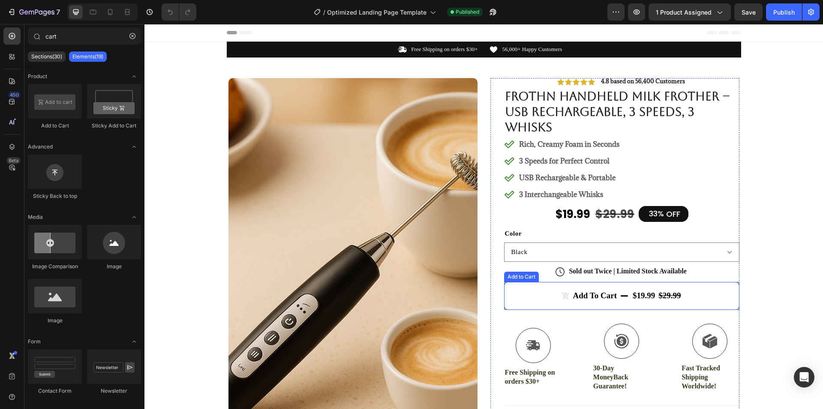
click at [633, 298] on div "$19.99" at bounding box center [644, 295] width 24 height 12
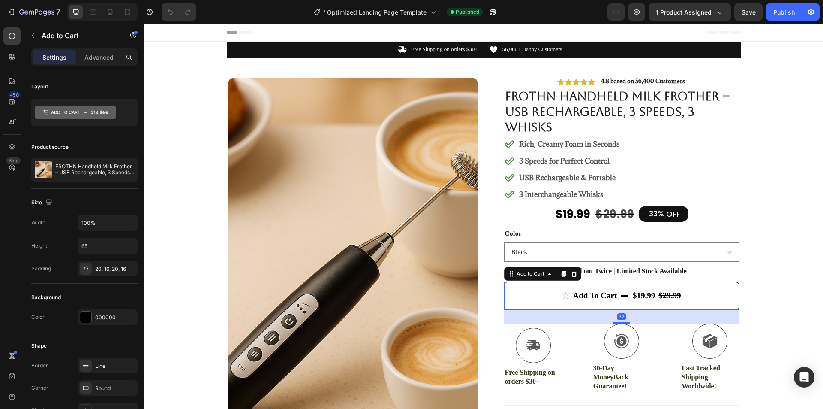
click at [633, 298] on div "$19.99" at bounding box center [644, 295] width 24 height 12
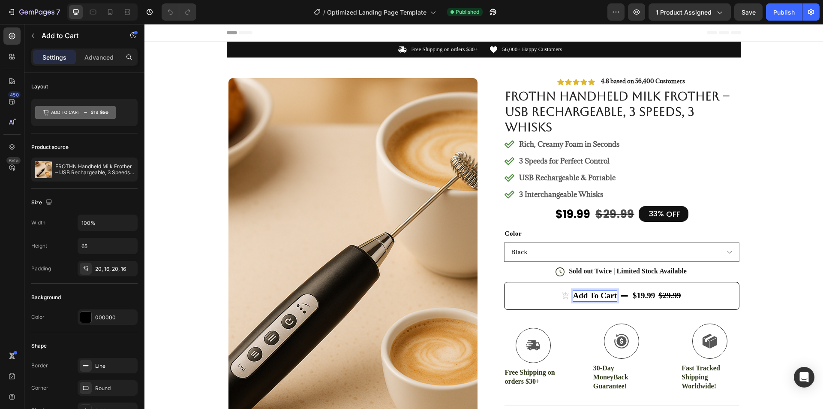
click at [596, 296] on p "Add to cart" at bounding box center [595, 295] width 44 height 11
click at [665, 297] on div "$29.99" at bounding box center [670, 295] width 24 height 12
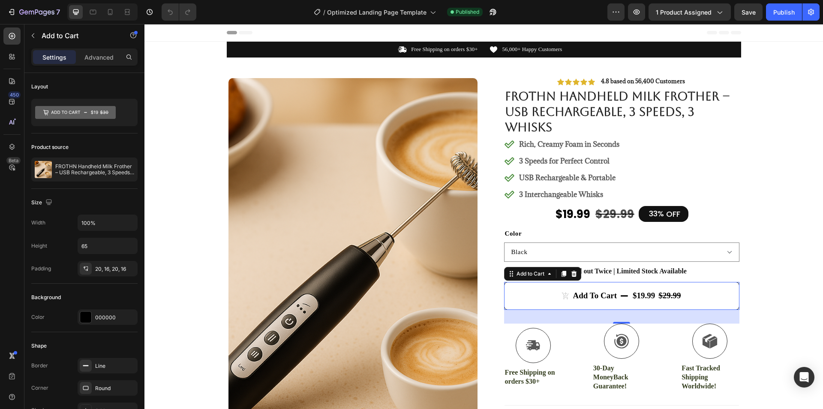
click at [720, 294] on button "Add to cart $19.99 $29.99" at bounding box center [621, 296] width 235 height 28
click at [97, 58] on p "Advanced" at bounding box center [98, 57] width 29 height 9
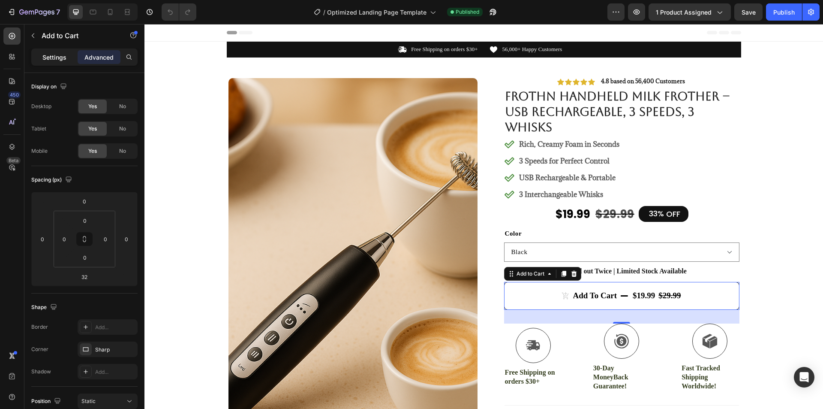
click at [45, 60] on p "Settings" at bounding box center [54, 57] width 24 height 9
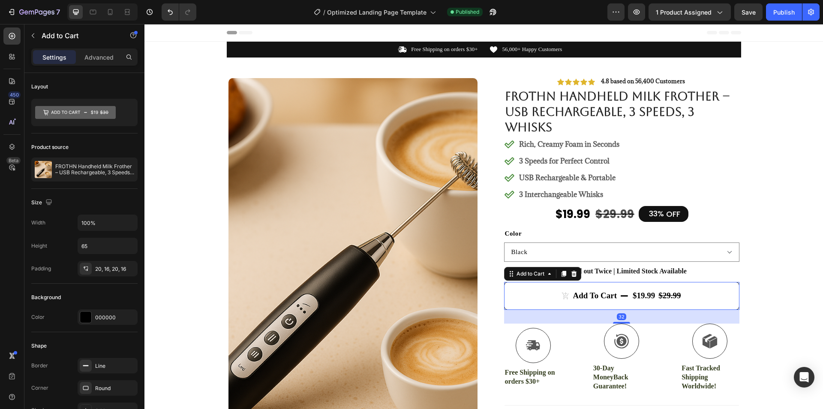
click at [55, 60] on p "Settings" at bounding box center [54, 57] width 24 height 9
click at [35, 35] on icon "button" at bounding box center [33, 35] width 7 height 7
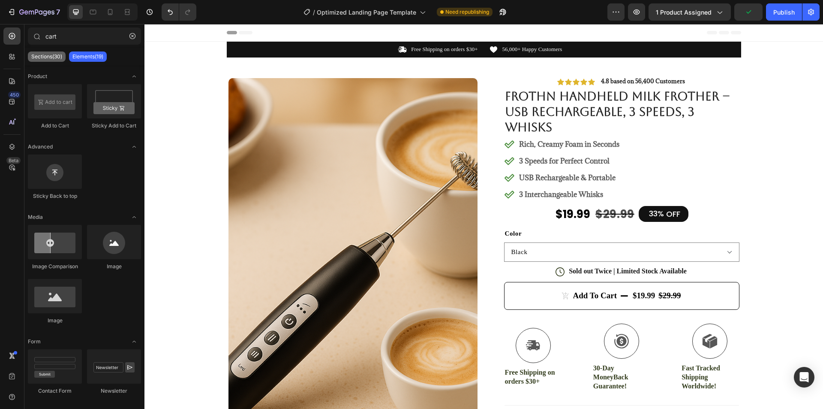
click at [54, 57] on p "Sections(30)" at bounding box center [46, 56] width 31 height 7
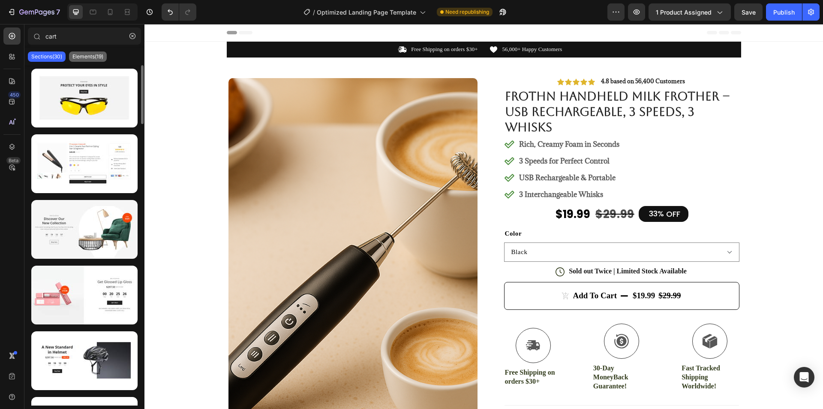
click at [87, 57] on p "Elements(19)" at bounding box center [87, 56] width 31 height 7
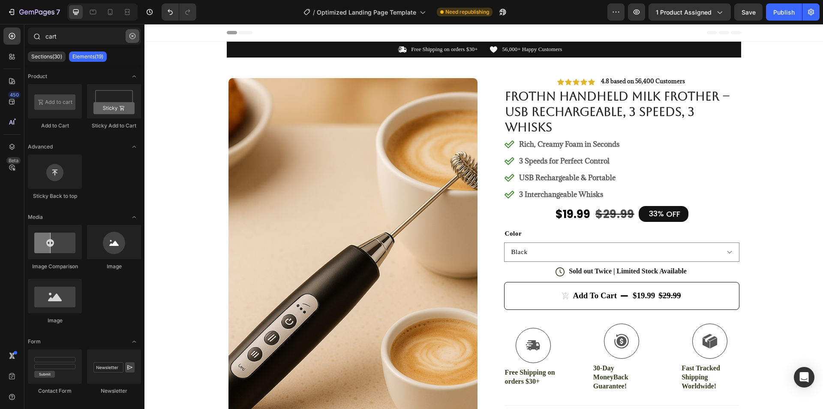
click at [132, 36] on icon "button" at bounding box center [133, 36] width 6 height 6
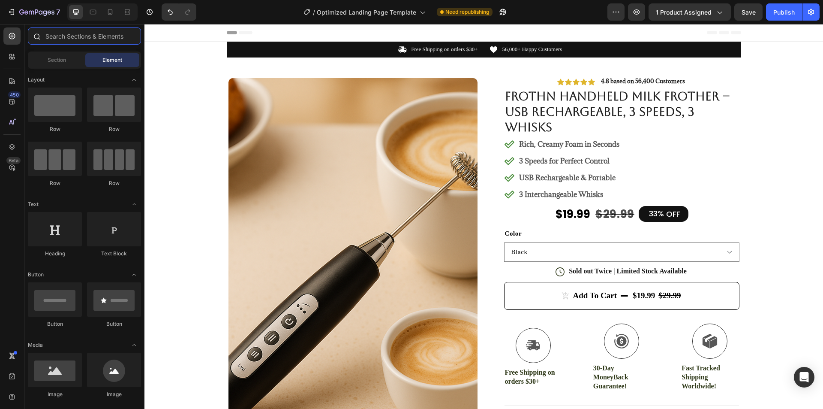
click at [63, 35] on input "text" at bounding box center [84, 35] width 113 height 17
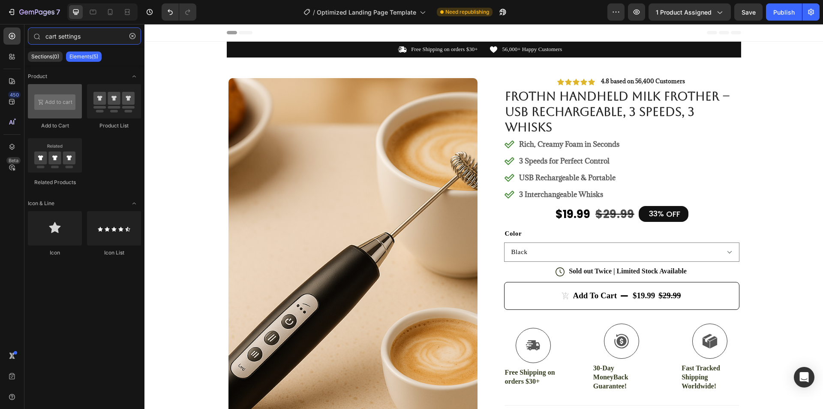
type input "cart settings"
click at [77, 108] on div at bounding box center [55, 101] width 54 height 34
click at [65, 109] on div at bounding box center [55, 101] width 54 height 34
click at [132, 33] on icon "button" at bounding box center [133, 36] width 6 height 6
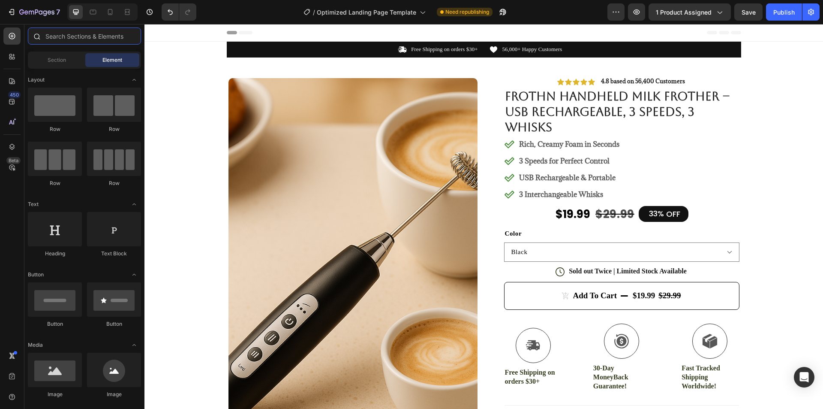
click at [99, 36] on input "text" at bounding box center [84, 35] width 113 height 17
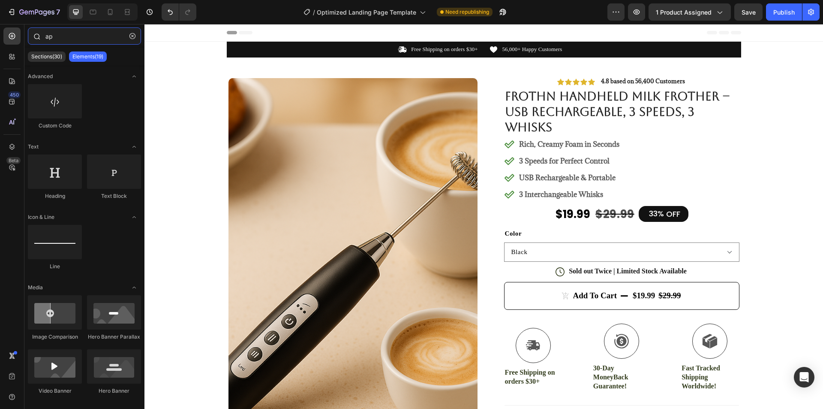
type input "a"
